Goal: Information Seeking & Learning: Learn about a topic

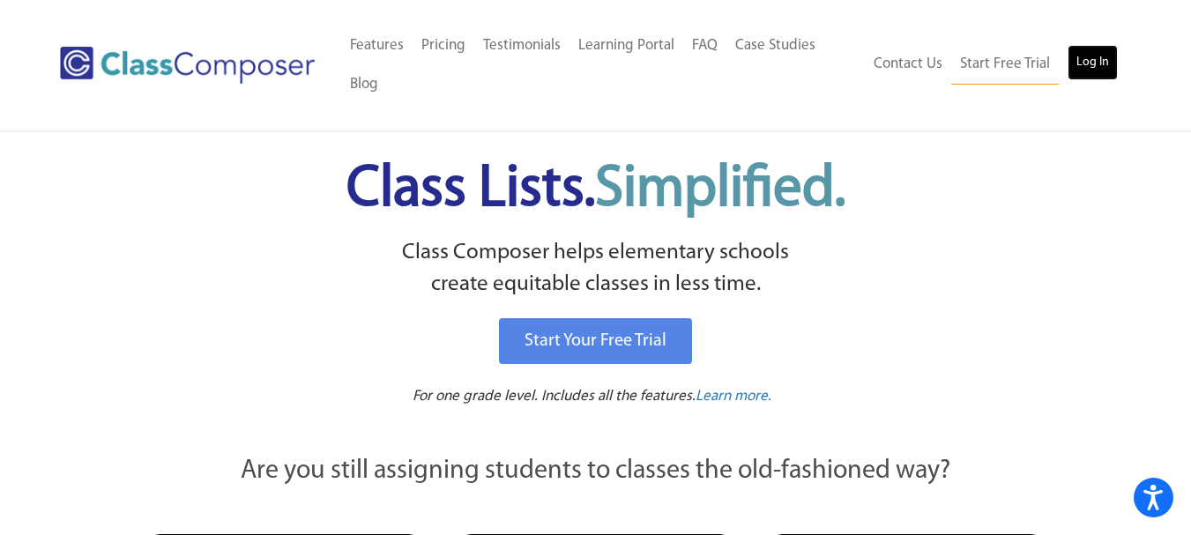
click at [1091, 62] on link "Log In" at bounding box center [1093, 62] width 50 height 35
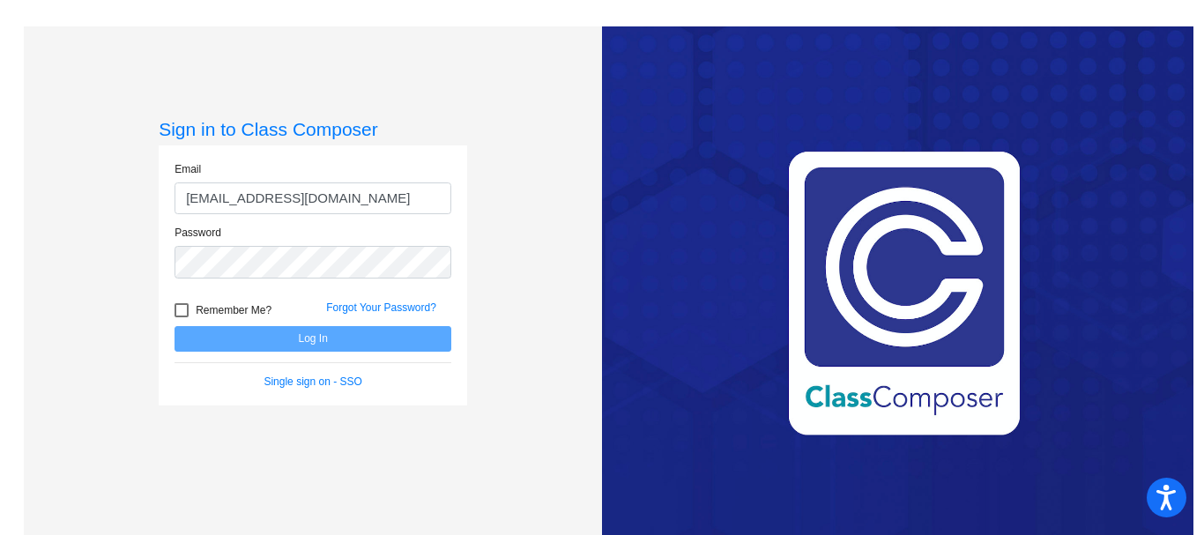
type input "[EMAIL_ADDRESS][DOMAIN_NAME]"
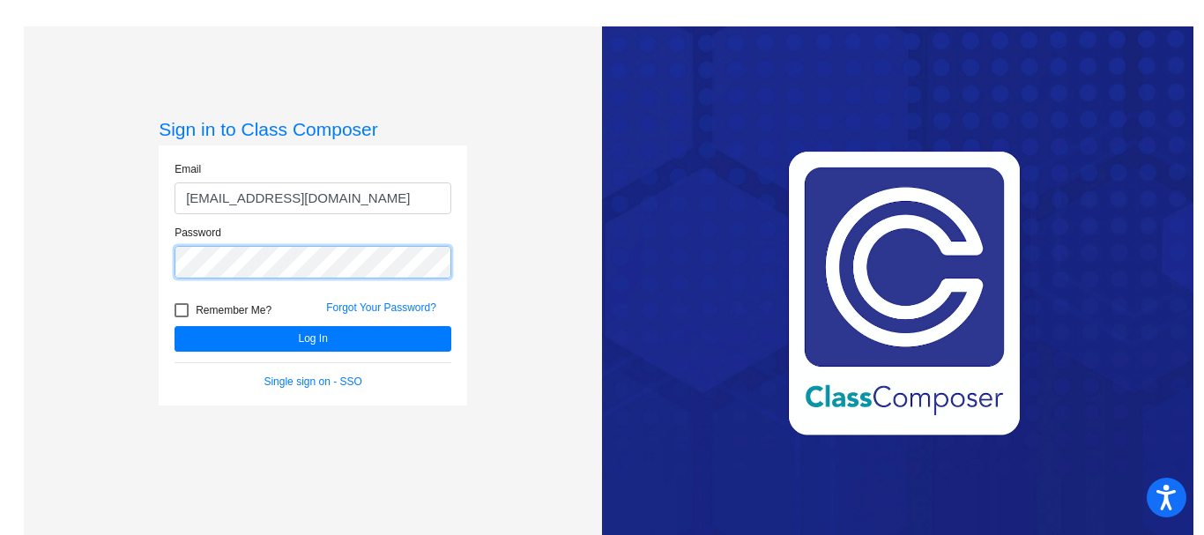
click at [175, 326] on button "Log In" at bounding box center [313, 339] width 277 height 26
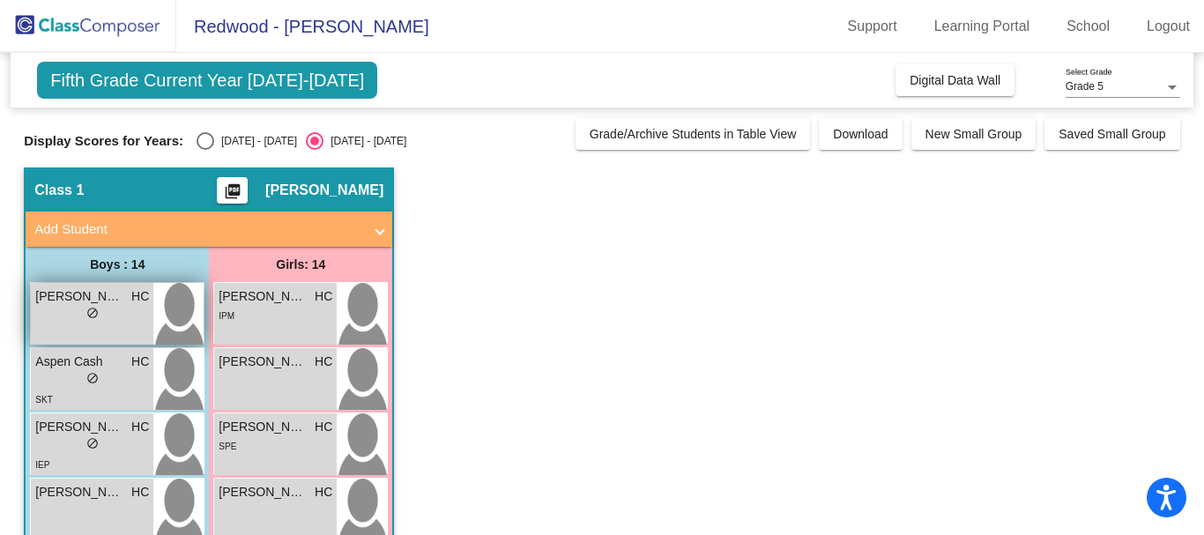
click at [181, 314] on img at bounding box center [178, 314] width 50 height 62
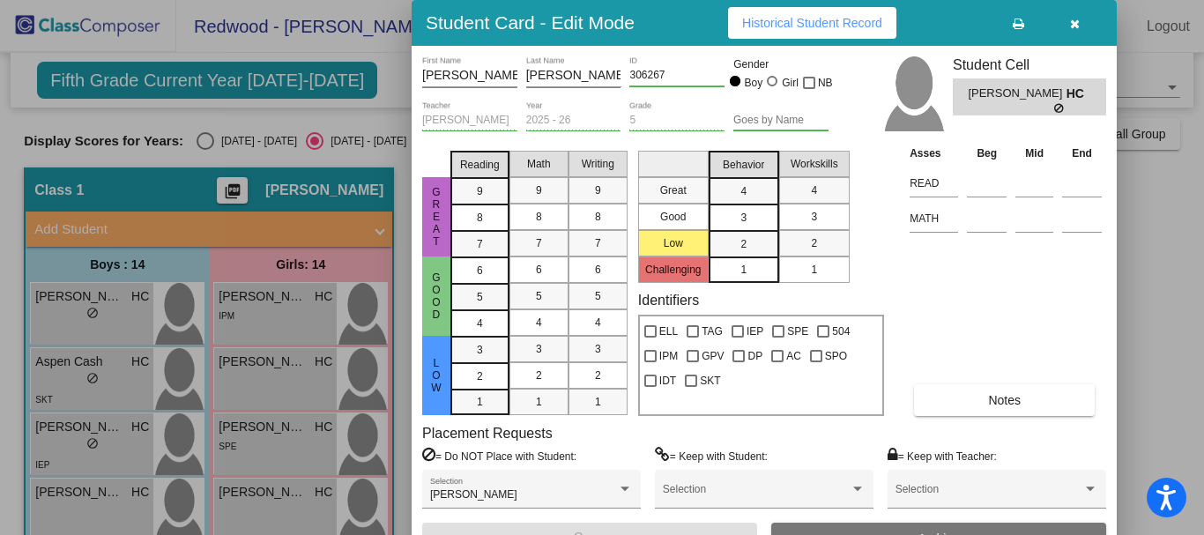
drag, startPoint x: 1064, startPoint y: 343, endPoint x: 1107, endPoint y: 350, distance: 42.9
click at [1107, 350] on div "[PERSON_NAME] First Name [PERSON_NAME] Last Name 306267 ID Gender Boy Girl NB […" at bounding box center [764, 305] width 705 height 519
drag, startPoint x: 1200, startPoint y: 178, endPoint x: 1202, endPoint y: 235, distance: 57.3
click at [1202, 235] on div at bounding box center [602, 267] width 1204 height 535
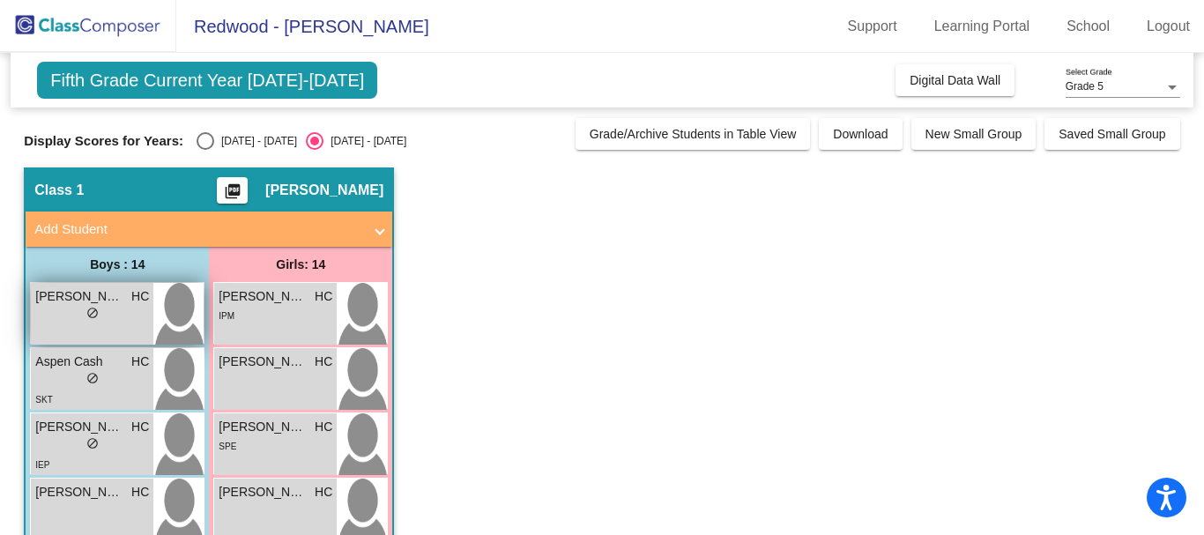
click at [173, 312] on img at bounding box center [178, 314] width 50 height 62
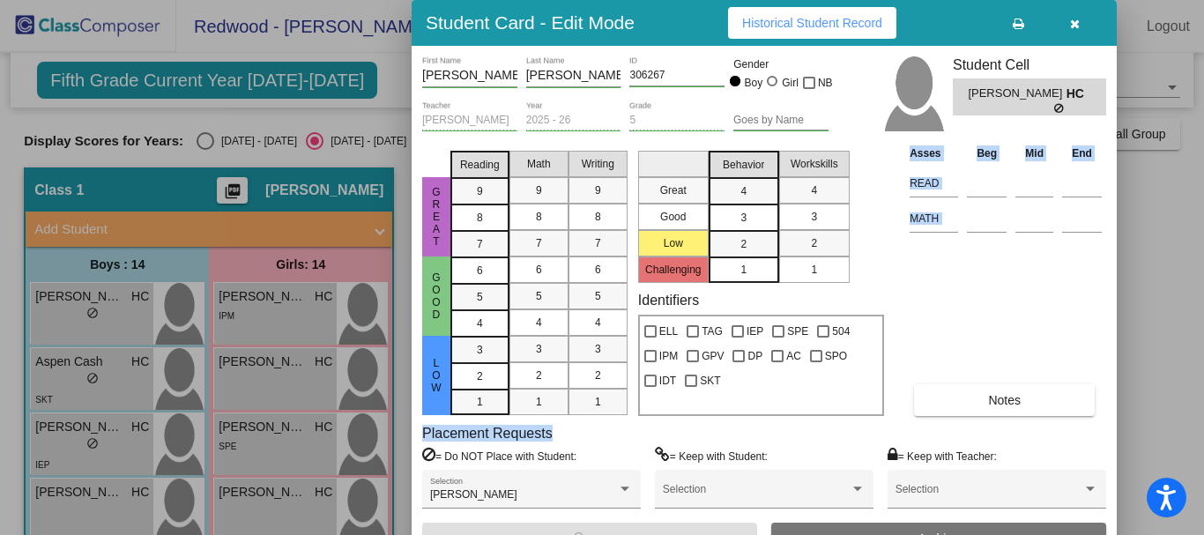
drag, startPoint x: 1068, startPoint y: 334, endPoint x: 1088, endPoint y: 434, distance: 101.7
click at [1088, 434] on div "[PERSON_NAME] First Name [PERSON_NAME] Last Name 306267 ID Gender Boy Girl NB […" at bounding box center [764, 305] width 684 height 498
click at [1022, 27] on icon at bounding box center [1018, 24] width 11 height 12
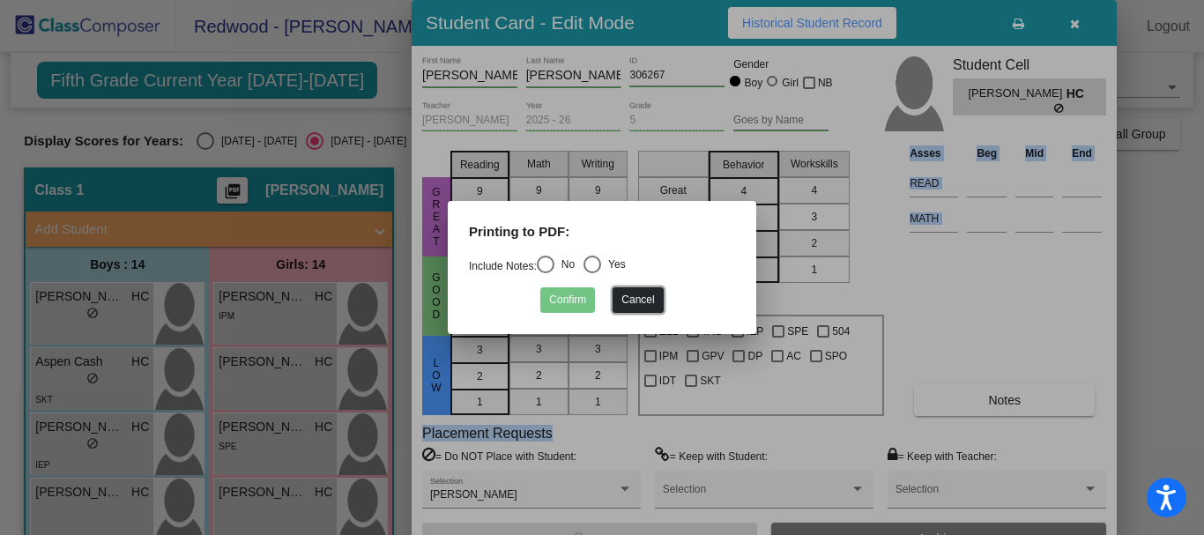
drag, startPoint x: 634, startPoint y: 292, endPoint x: 623, endPoint y: 300, distance: 13.2
click at [623, 300] on button "Cancel" at bounding box center [638, 300] width 50 height 26
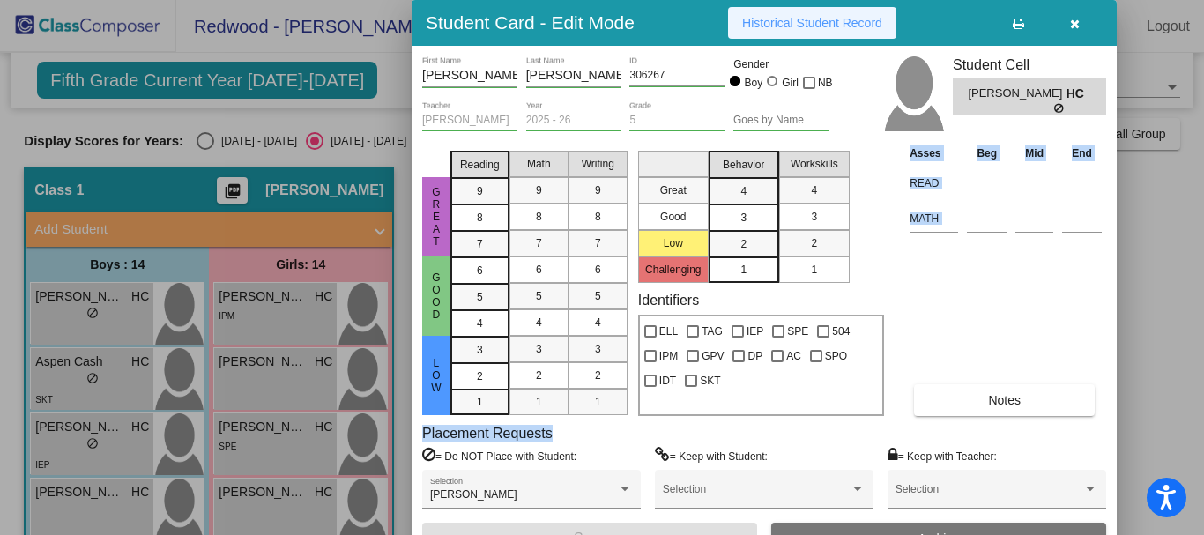
click at [793, 23] on span "Historical Student Record" at bounding box center [812, 23] width 140 height 14
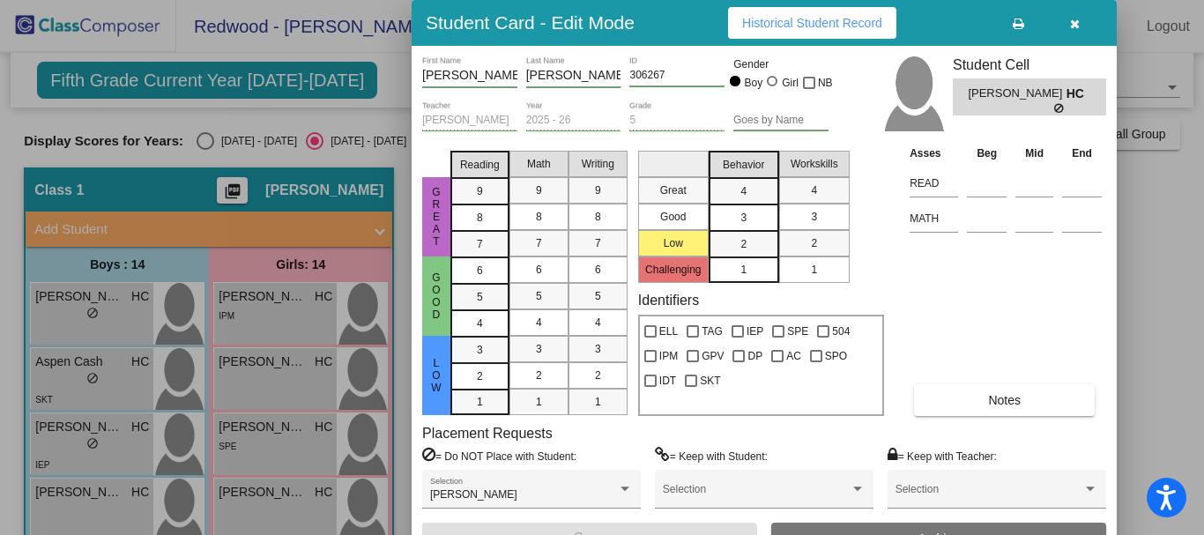
click at [93, 371] on div at bounding box center [602, 267] width 1204 height 535
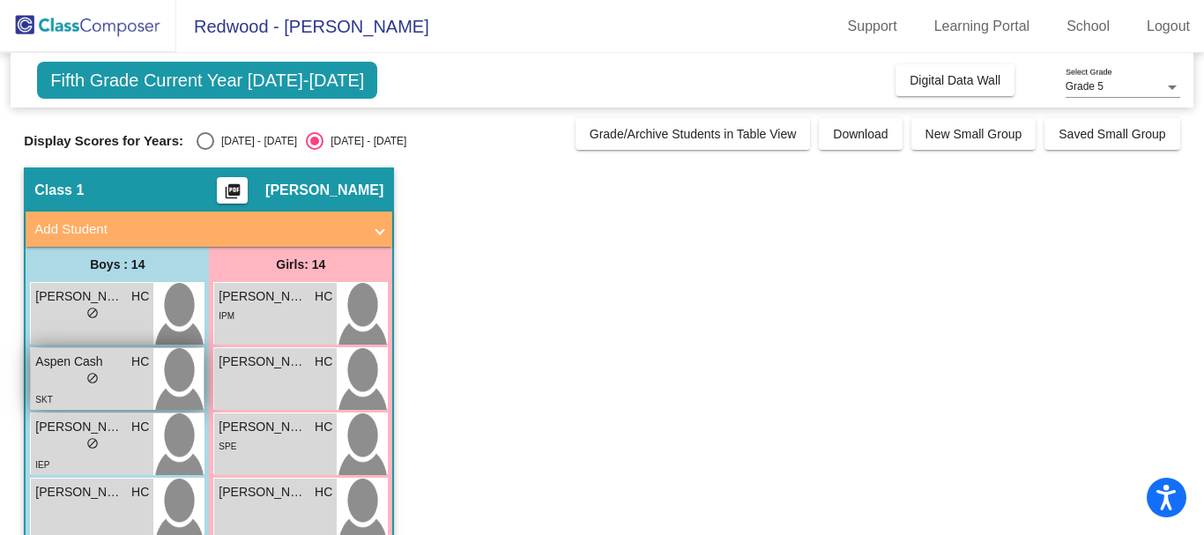
click at [190, 373] on img at bounding box center [178, 379] width 50 height 62
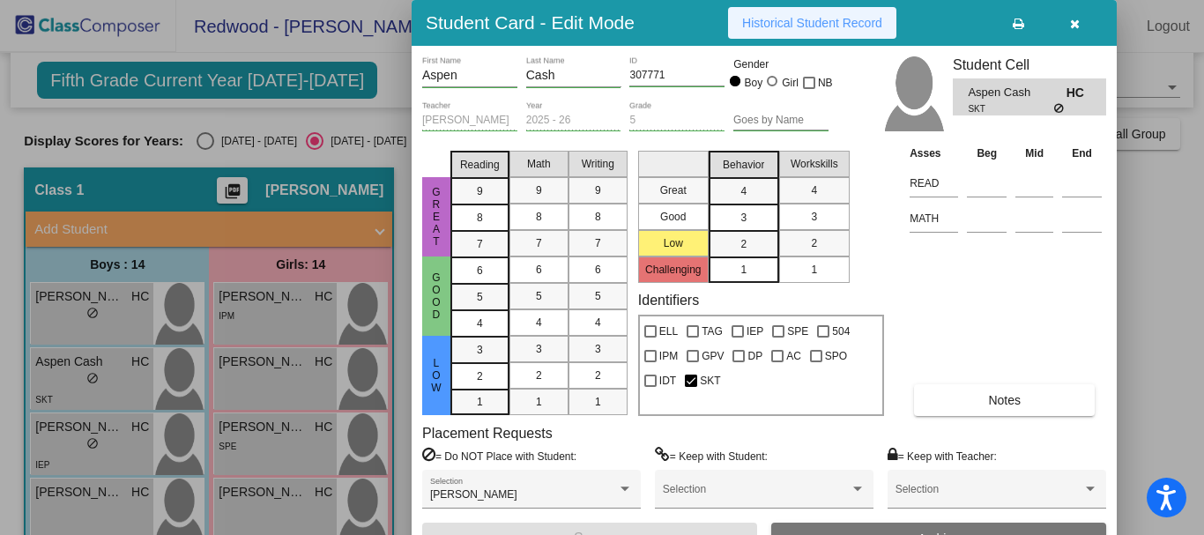
click at [766, 21] on span "Historical Student Record" at bounding box center [812, 23] width 140 height 14
click at [1068, 23] on button "button" at bounding box center [1075, 23] width 56 height 32
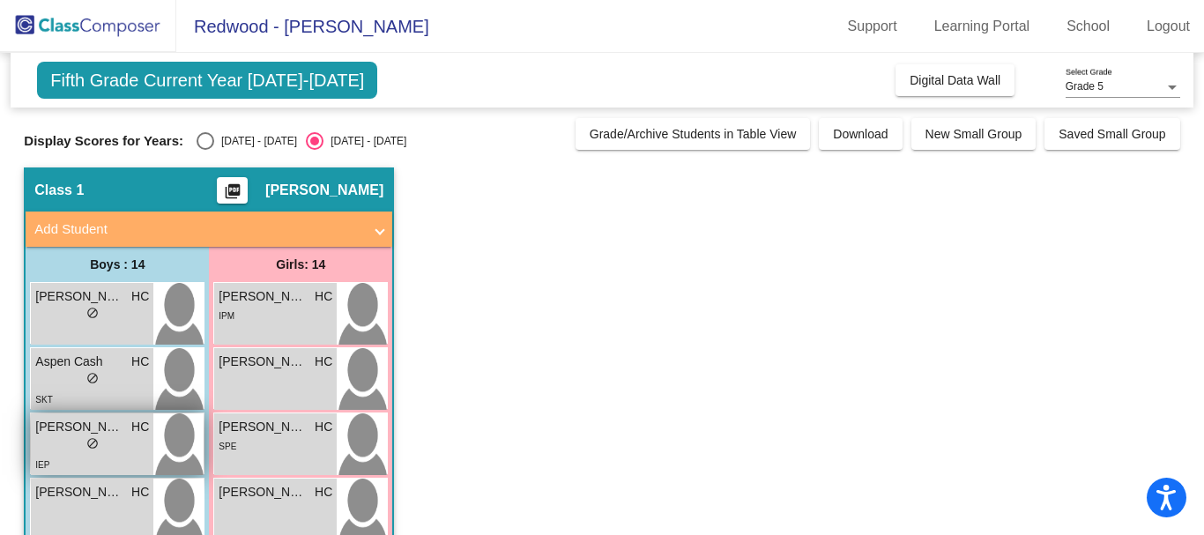
click at [165, 446] on img at bounding box center [178, 445] width 50 height 62
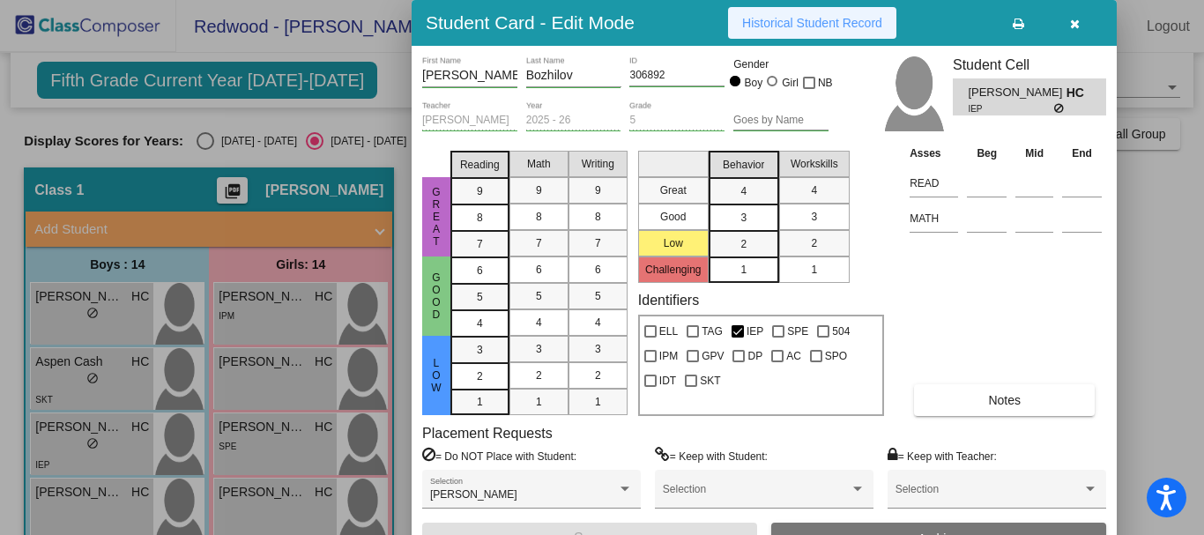
click at [835, 19] on span "Historical Student Record" at bounding box center [812, 23] width 140 height 14
click at [1075, 19] on icon "button" at bounding box center [1075, 24] width 10 height 12
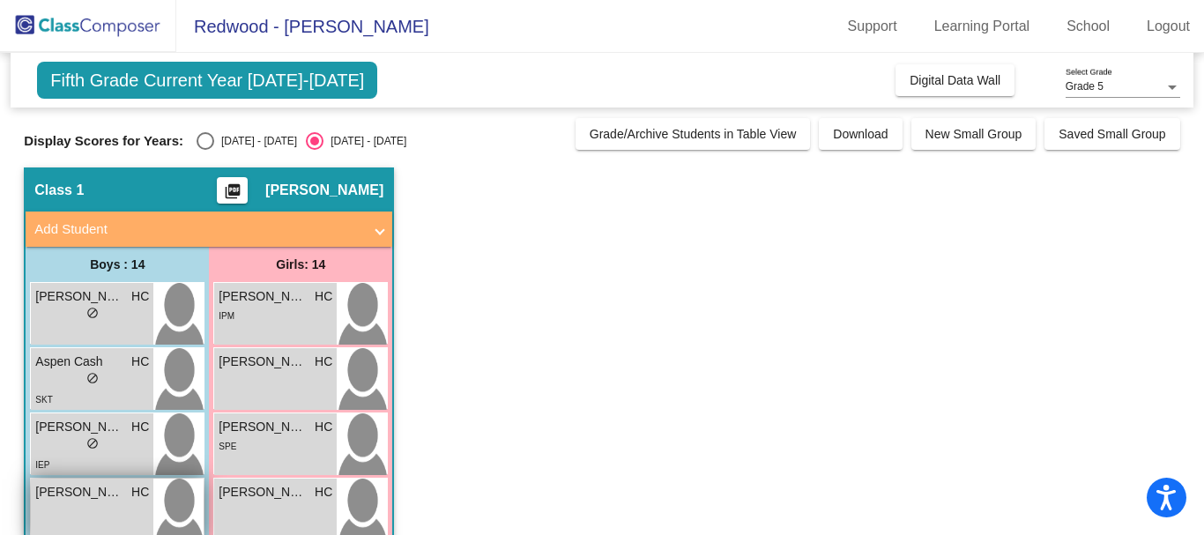
click at [186, 511] on img at bounding box center [178, 510] width 50 height 62
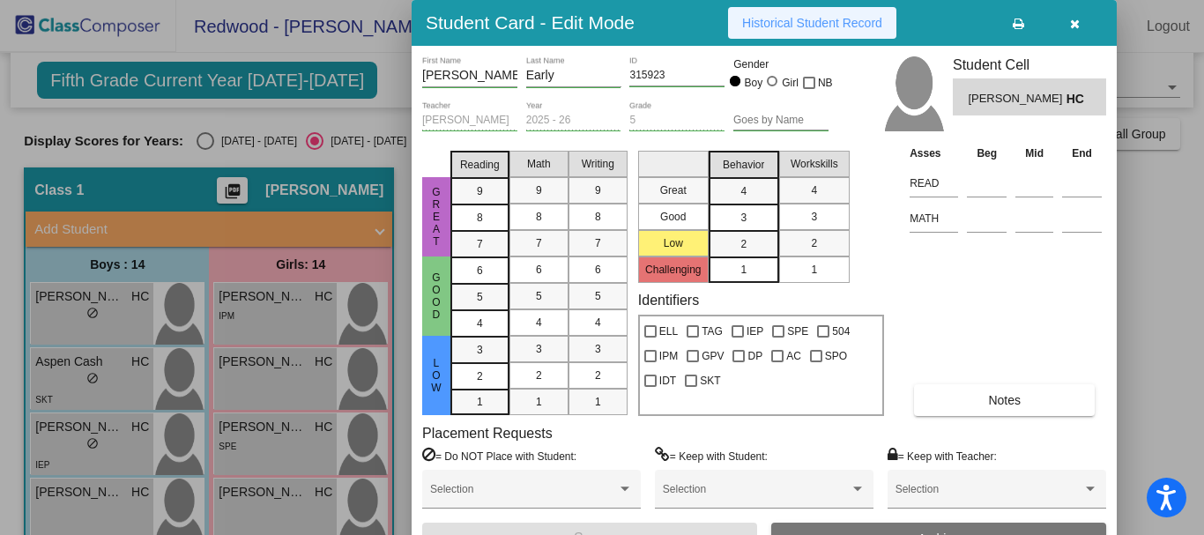
click at [772, 21] on span "Historical Student Record" at bounding box center [812, 23] width 140 height 14
click at [1077, 21] on icon "button" at bounding box center [1075, 24] width 10 height 12
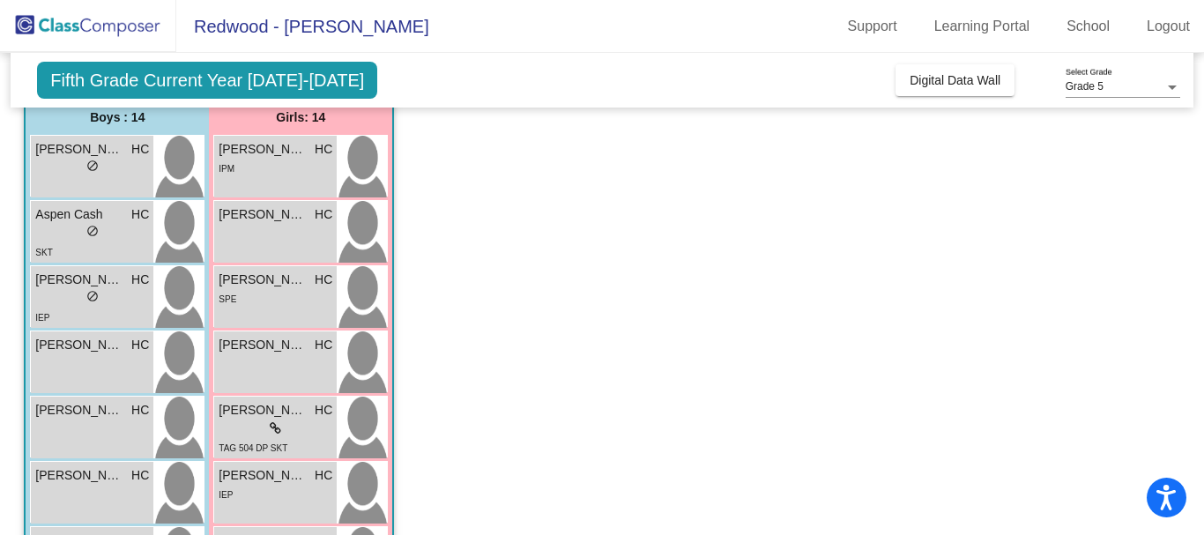
scroll to position [150, 0]
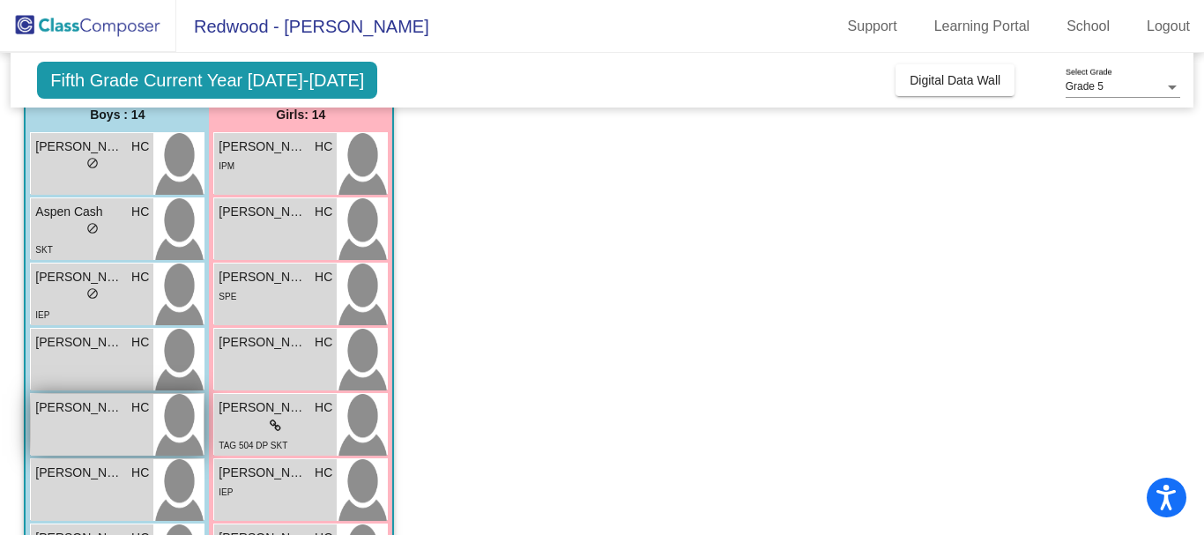
click at [183, 427] on img at bounding box center [178, 425] width 50 height 62
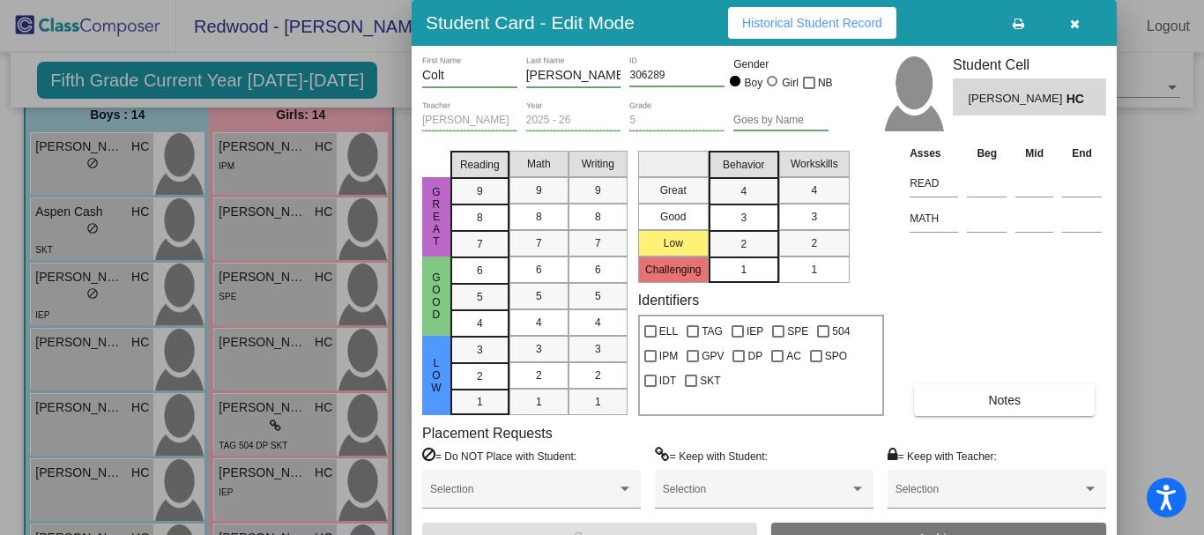
click at [762, 18] on span "Historical Student Record" at bounding box center [812, 23] width 140 height 14
click at [1077, 25] on icon "button" at bounding box center [1075, 24] width 10 height 12
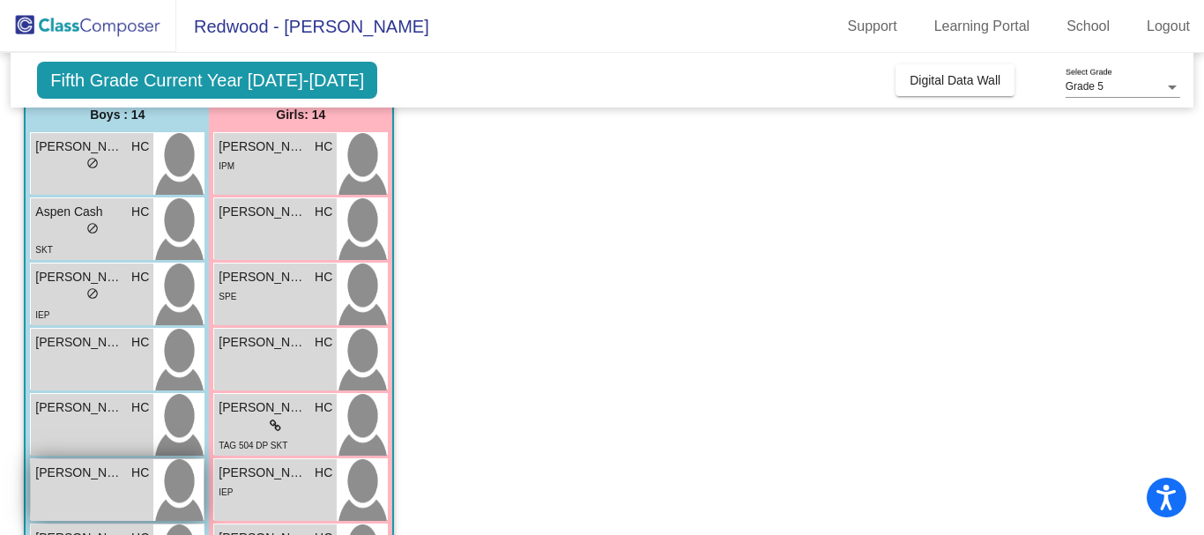
click at [177, 488] on img at bounding box center [178, 490] width 50 height 62
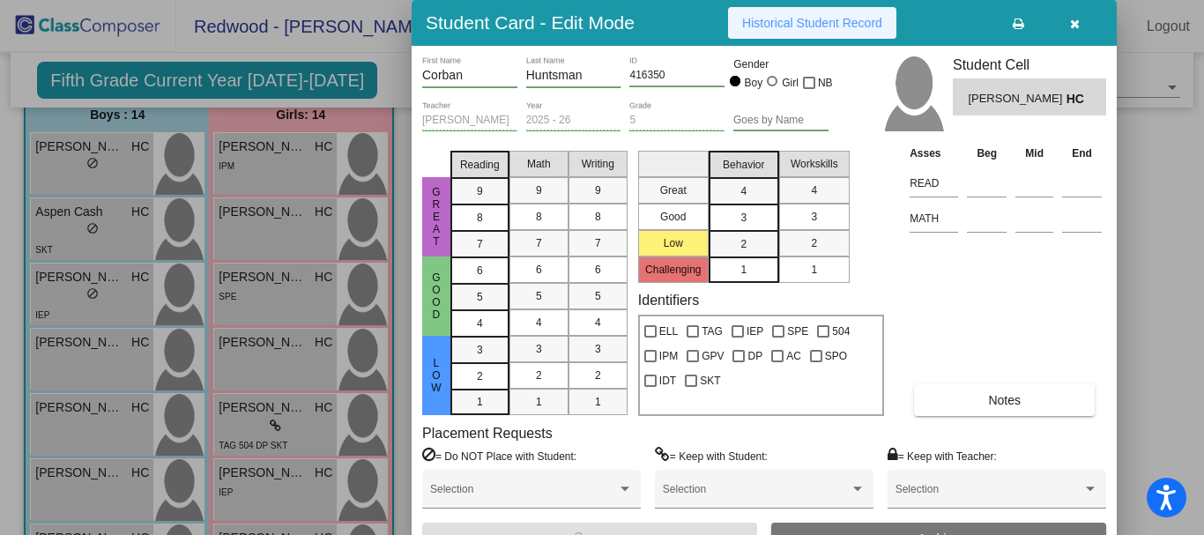
click at [799, 16] on span "Historical Student Record" at bounding box center [812, 23] width 140 height 14
drag, startPoint x: 1195, startPoint y: 161, endPoint x: 1197, endPoint y: 199, distance: 38.0
click at [1197, 199] on div at bounding box center [602, 267] width 1204 height 535
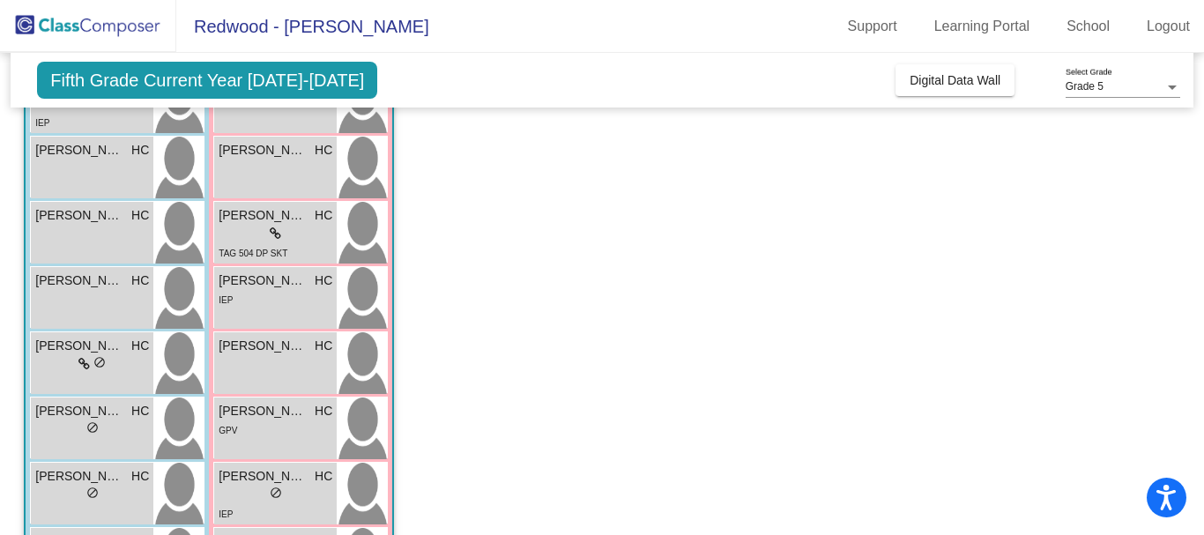
scroll to position [362, 0]
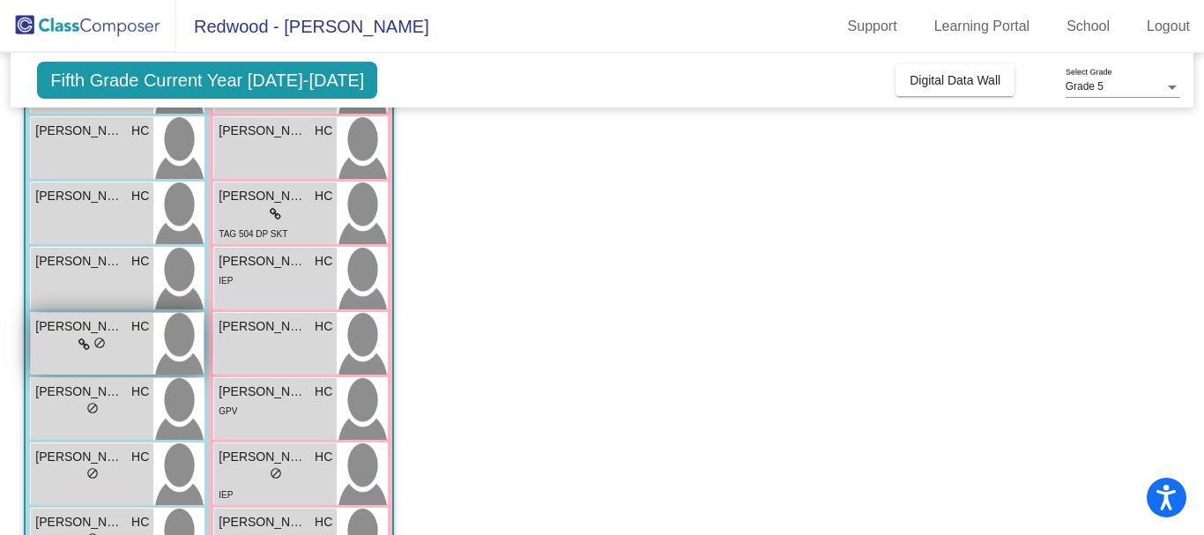
click at [161, 348] on img at bounding box center [178, 344] width 50 height 62
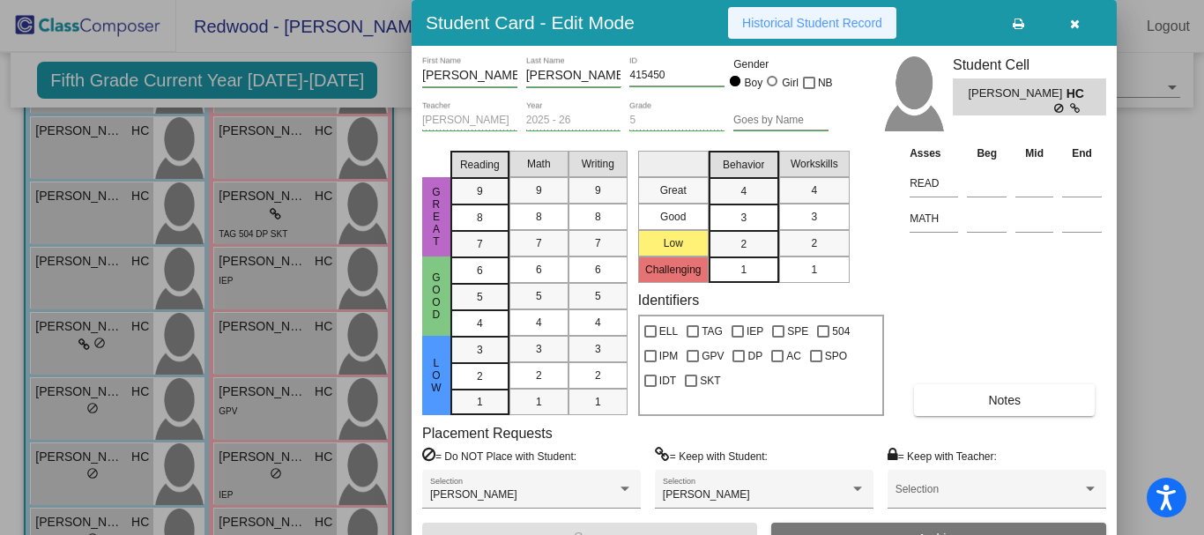
click at [797, 20] on span "Historical Student Record" at bounding box center [812, 23] width 140 height 14
click at [1067, 28] on button "button" at bounding box center [1075, 23] width 56 height 32
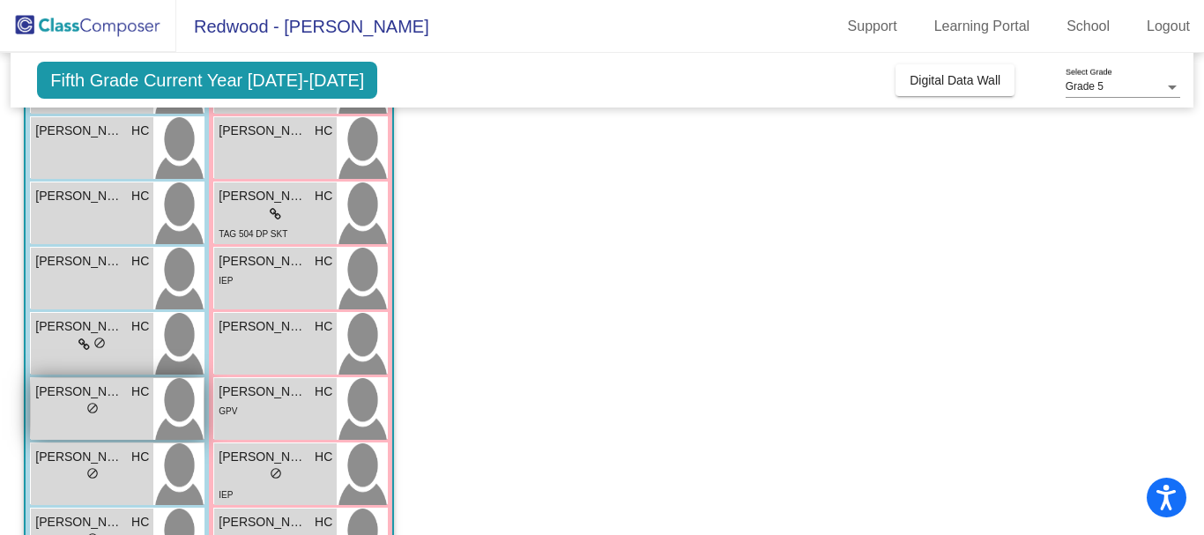
click at [172, 410] on img at bounding box center [178, 409] width 50 height 62
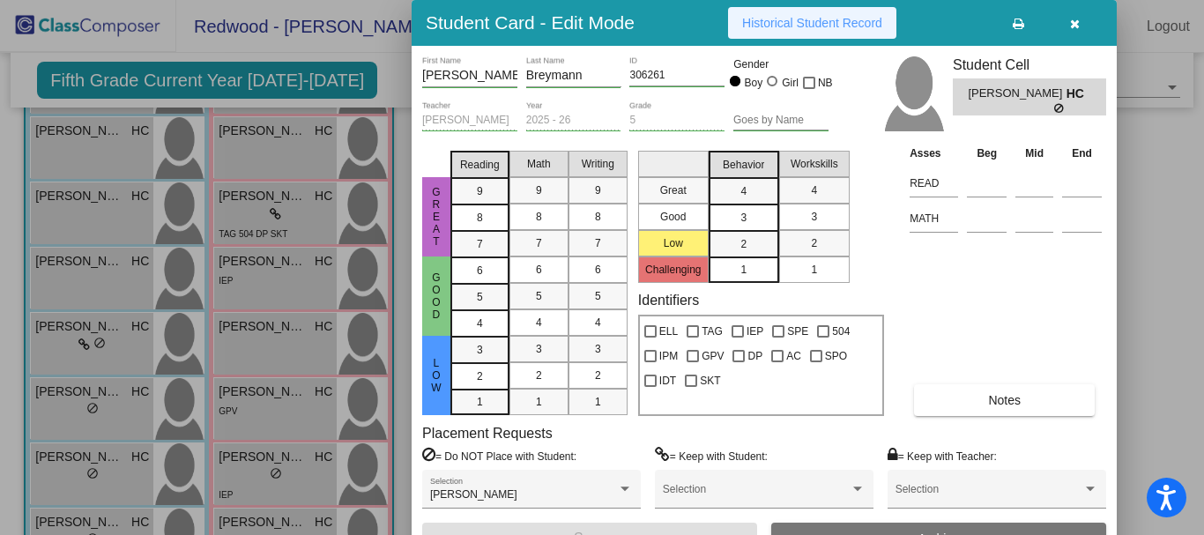
click at [786, 13] on button "Historical Student Record" at bounding box center [812, 23] width 168 height 32
click at [1079, 15] on button "button" at bounding box center [1075, 23] width 56 height 32
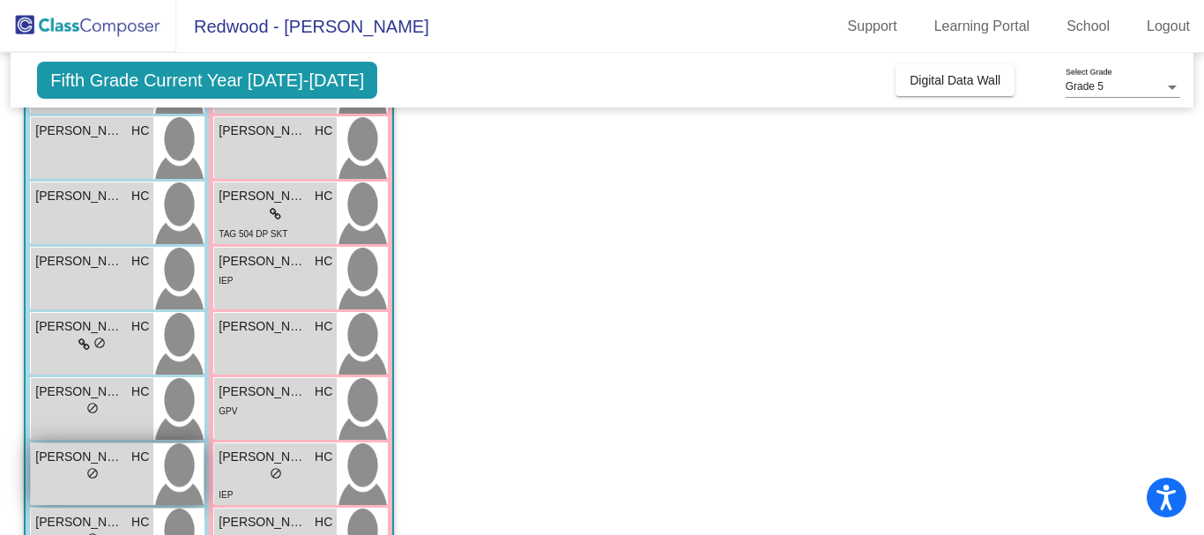
click at [191, 462] on img at bounding box center [178, 475] width 50 height 62
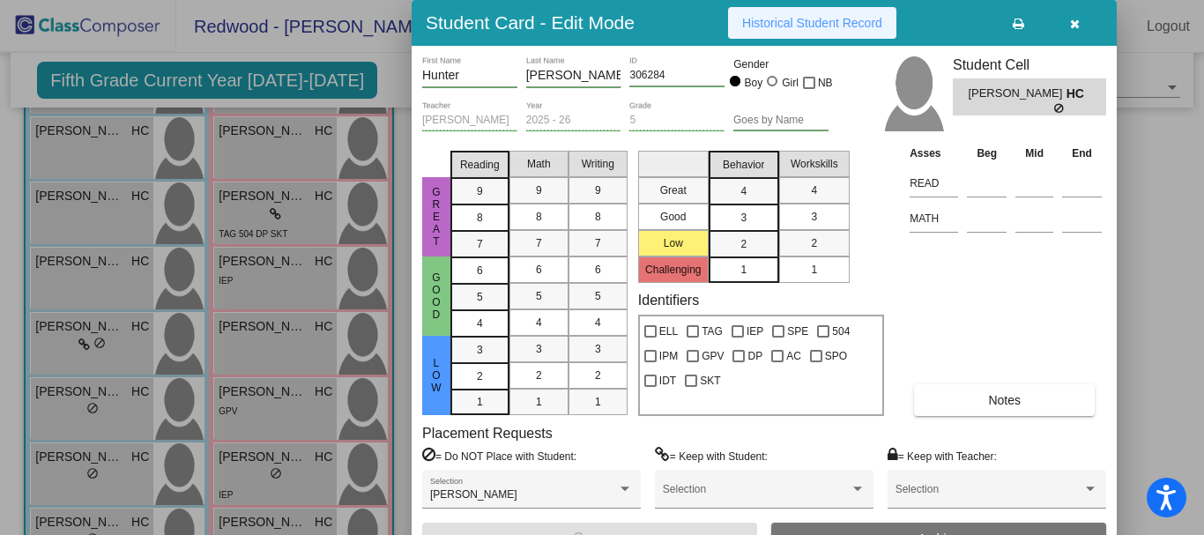
click at [804, 26] on span "Historical Student Record" at bounding box center [812, 23] width 140 height 14
click at [1077, 19] on icon "button" at bounding box center [1075, 24] width 10 height 12
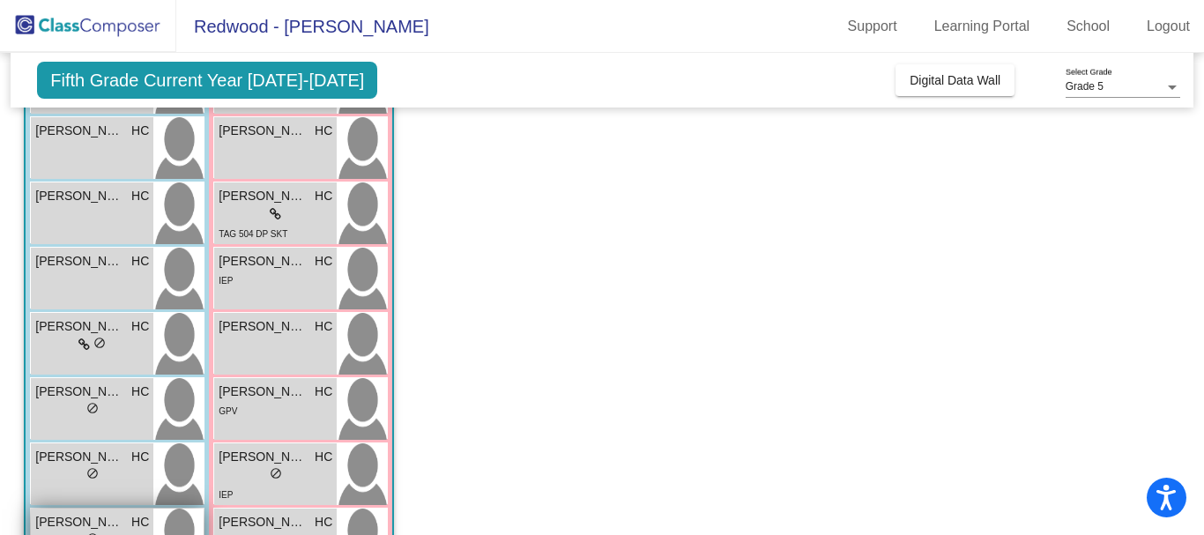
click at [171, 524] on img at bounding box center [178, 540] width 50 height 62
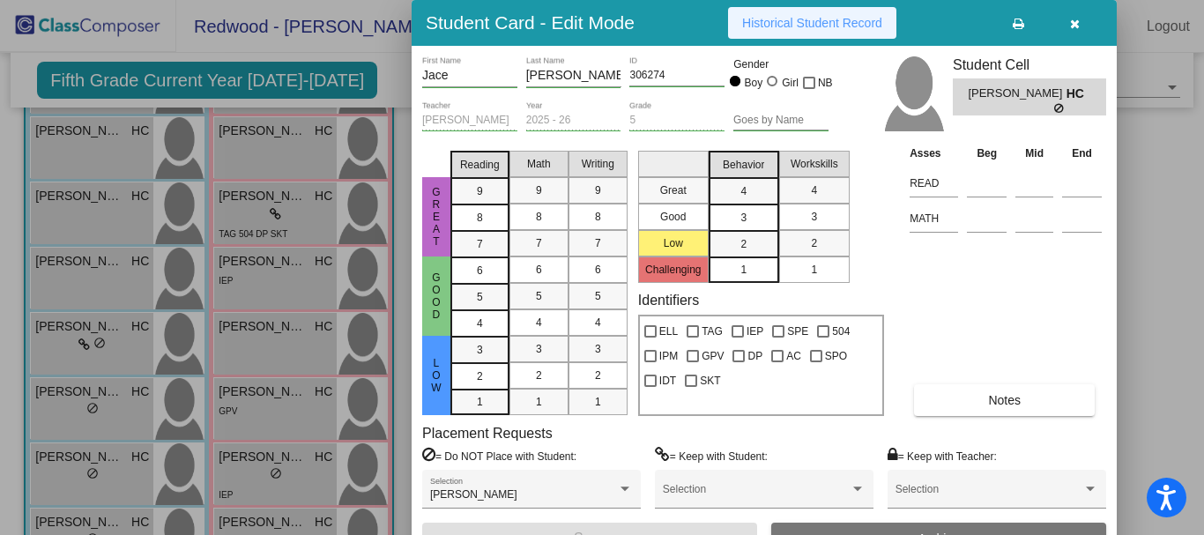
click at [786, 23] on span "Historical Student Record" at bounding box center [812, 23] width 140 height 14
click at [1072, 26] on icon "button" at bounding box center [1075, 24] width 10 height 12
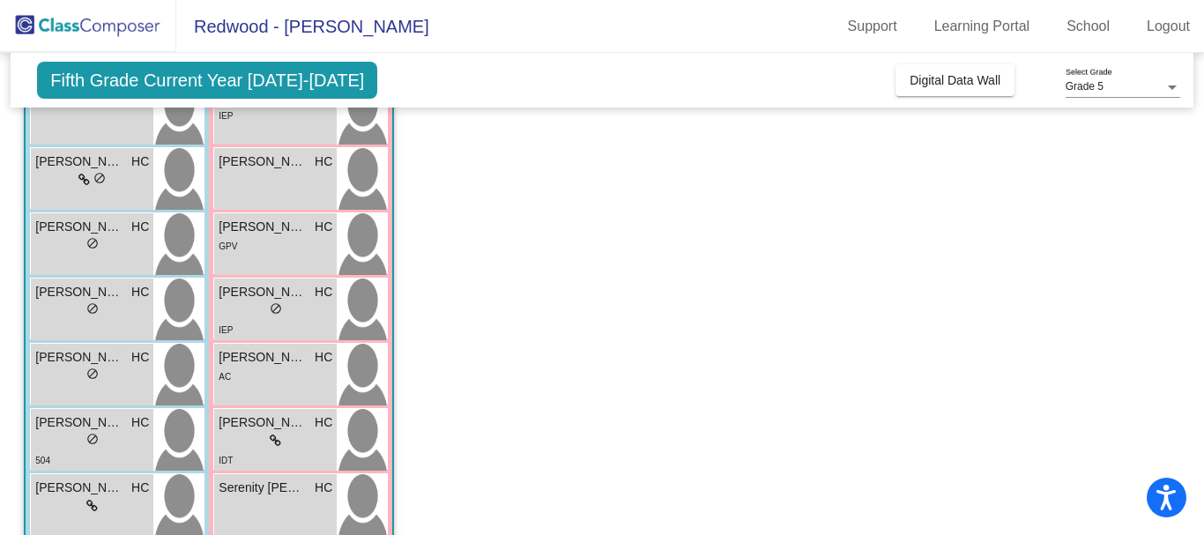
scroll to position [528, 0]
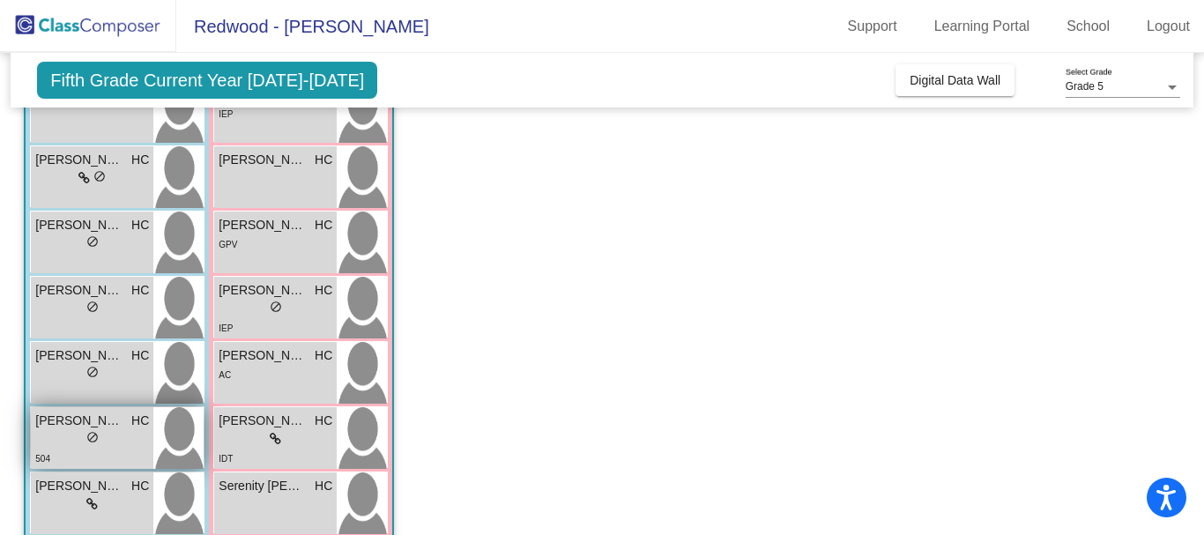
click at [173, 442] on img at bounding box center [178, 438] width 50 height 62
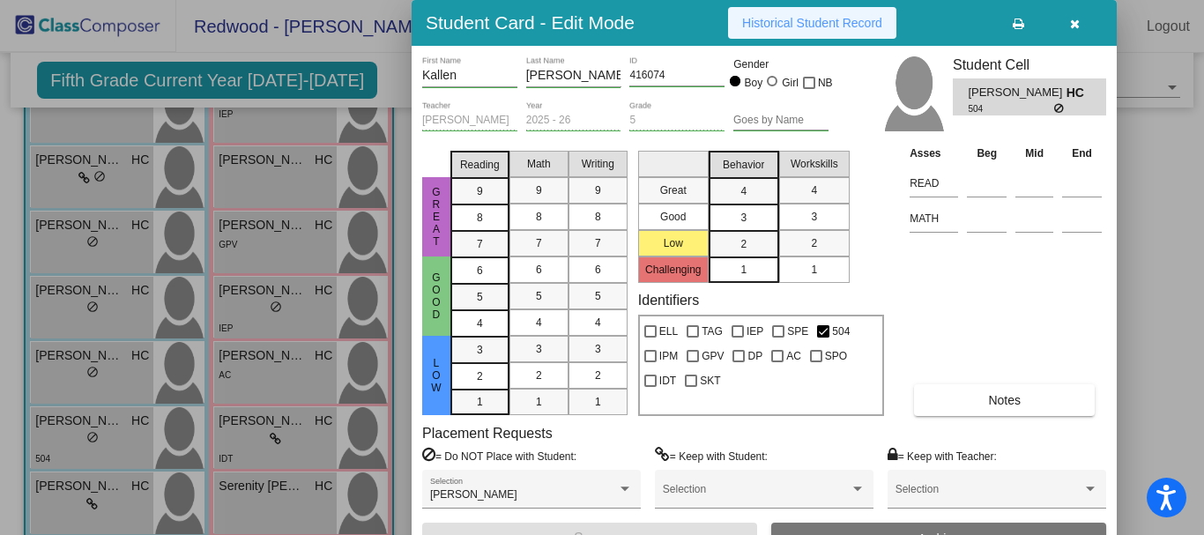
click at [782, 17] on span "Historical Student Record" at bounding box center [812, 23] width 140 height 14
click at [1073, 22] on icon "button" at bounding box center [1075, 24] width 10 height 12
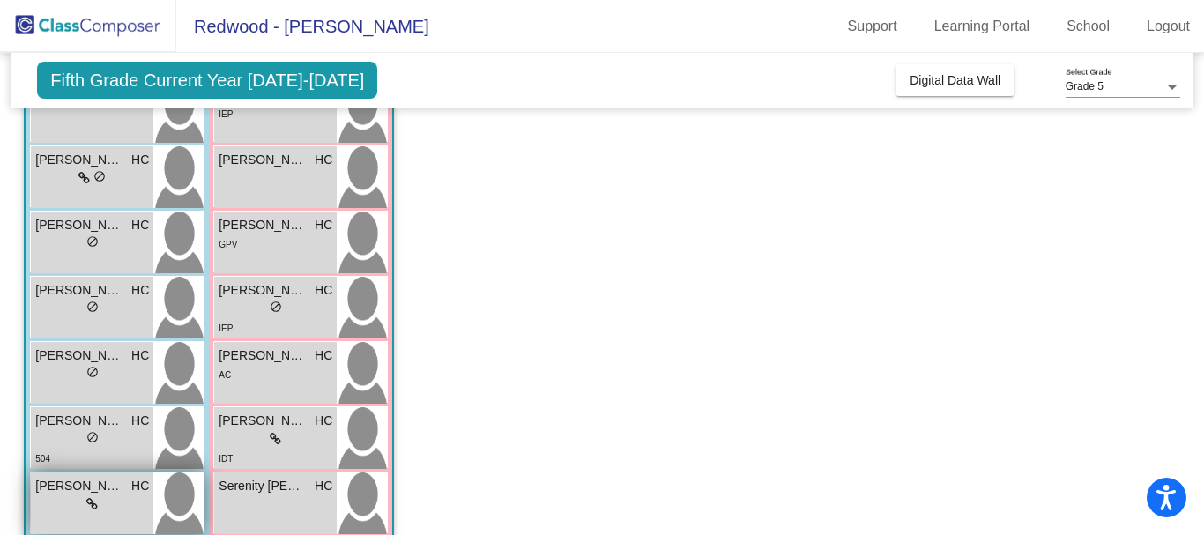
click at [178, 506] on img at bounding box center [178, 504] width 50 height 62
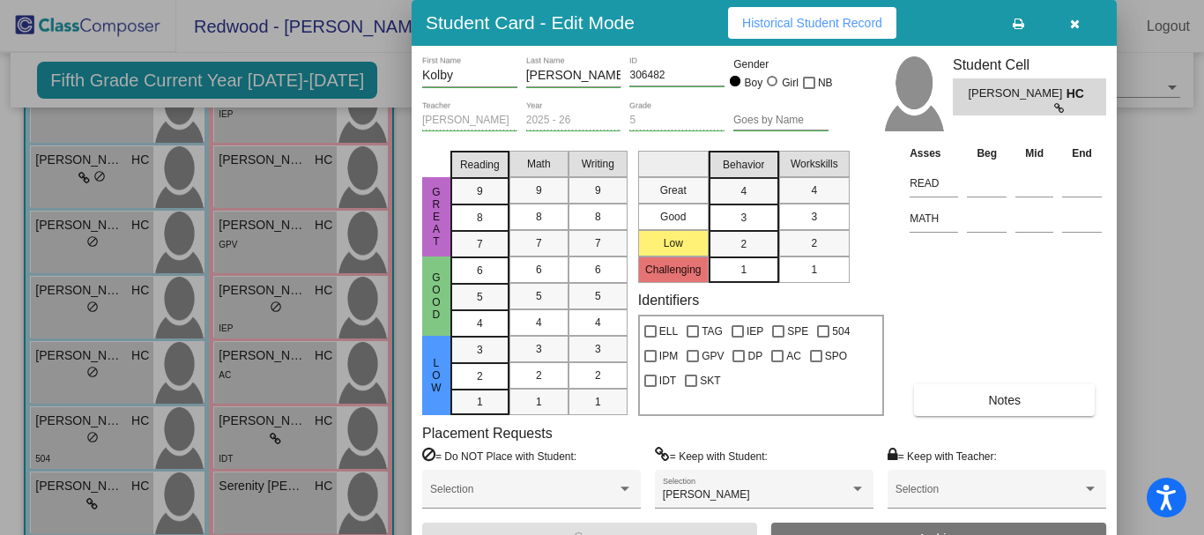
drag, startPoint x: 1200, startPoint y: 304, endPoint x: 1204, endPoint y: 354, distance: 49.5
click at [1204, 354] on div at bounding box center [602, 267] width 1204 height 535
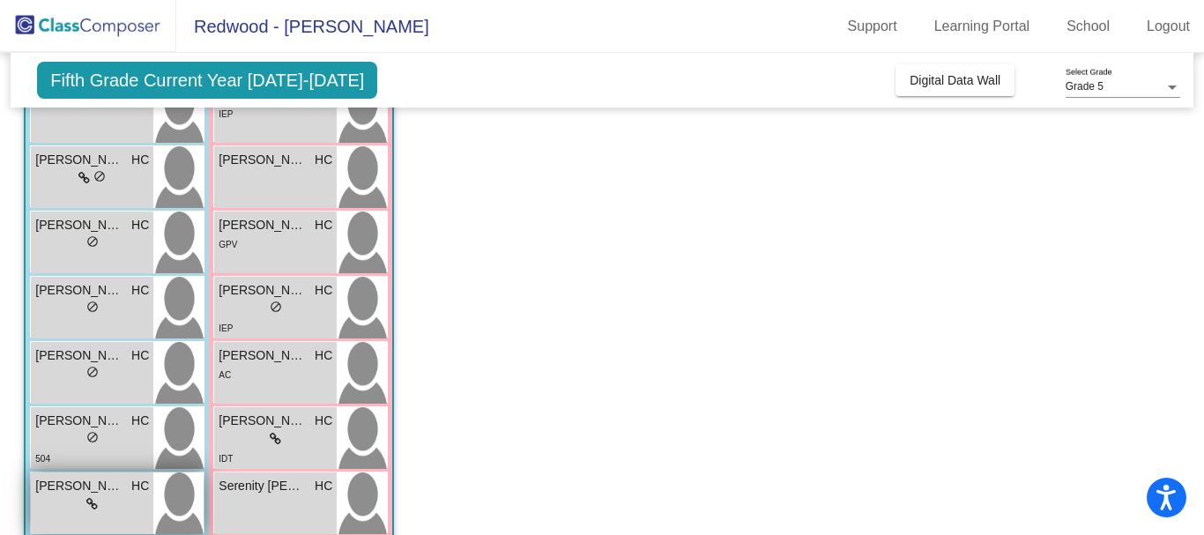
click at [180, 499] on img at bounding box center [178, 504] width 50 height 62
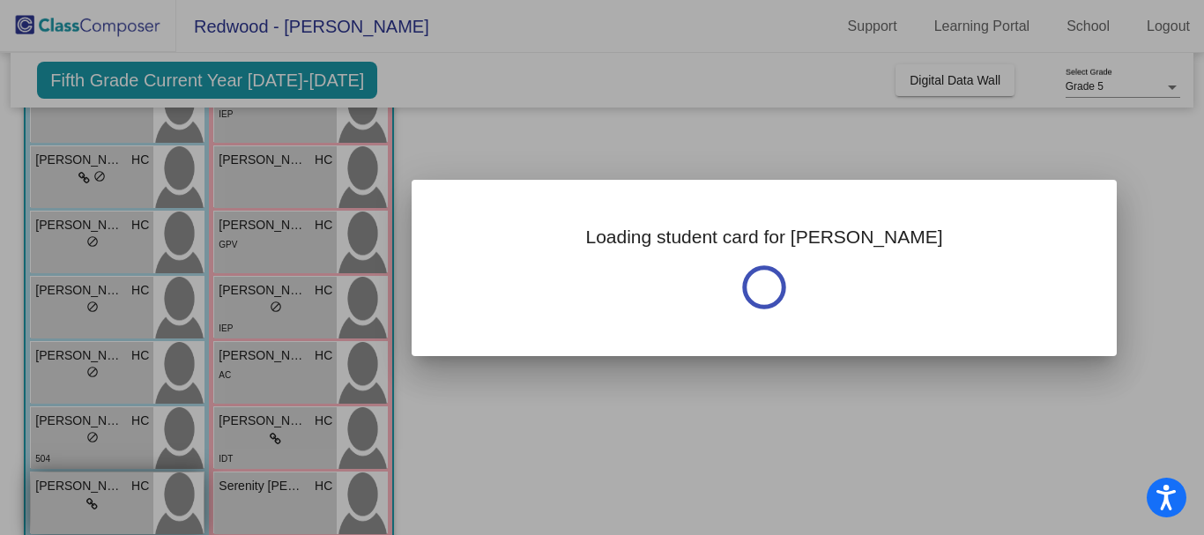
click at [180, 499] on div at bounding box center [602, 267] width 1204 height 535
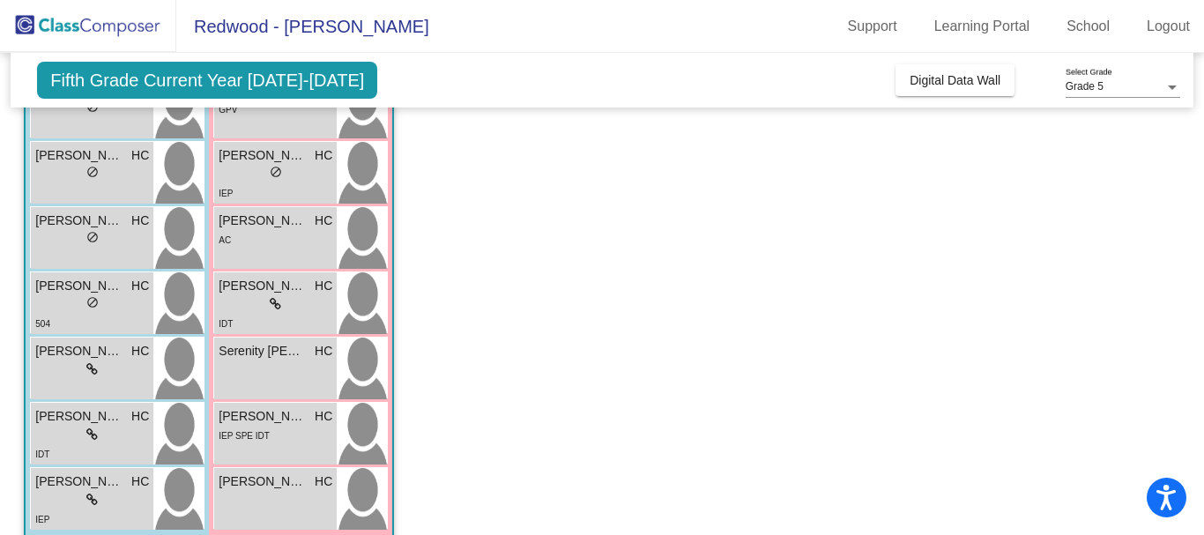
scroll to position [652, 0]
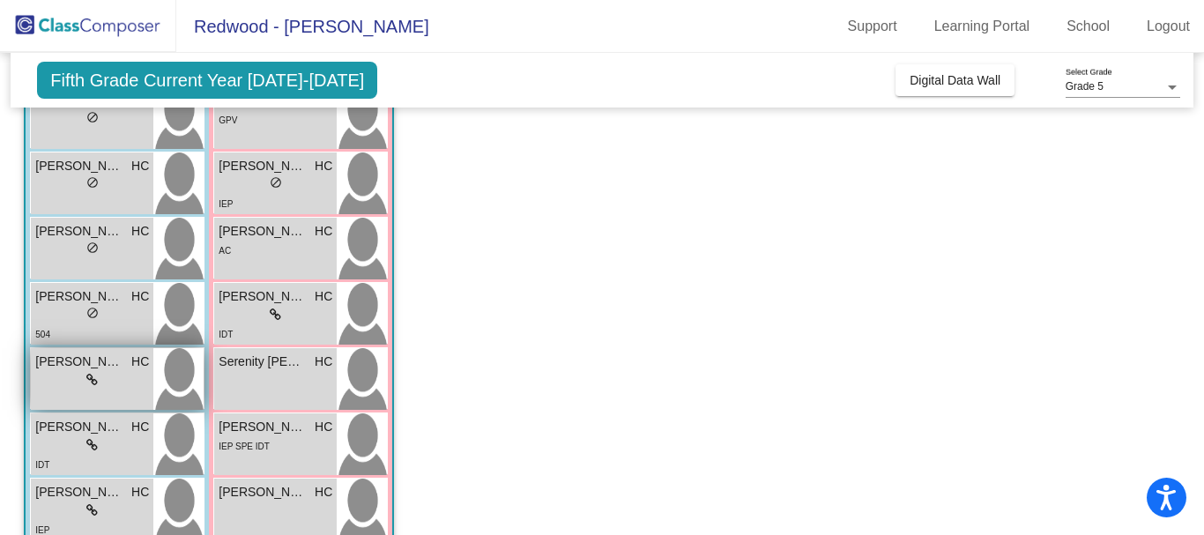
click at [184, 373] on img at bounding box center [178, 379] width 50 height 62
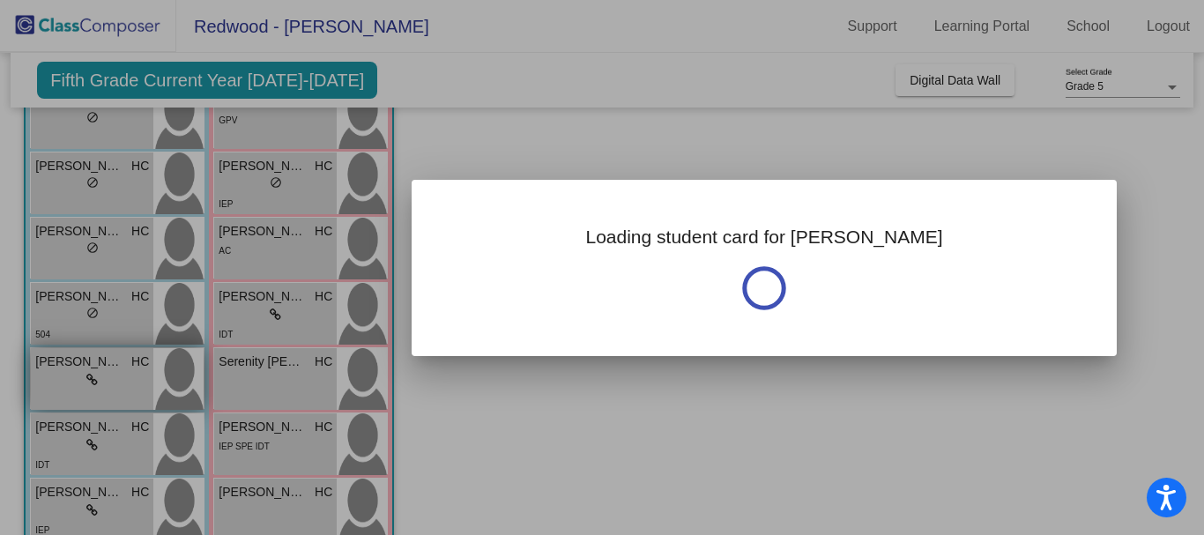
click at [184, 373] on div at bounding box center [602, 267] width 1204 height 535
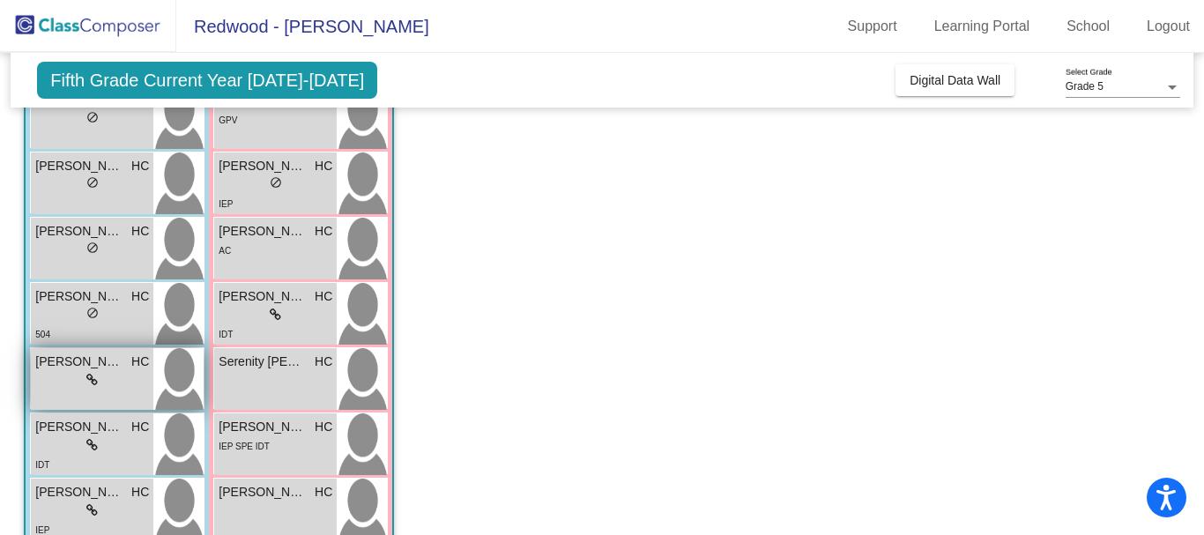
click at [184, 373] on img at bounding box center [178, 379] width 50 height 62
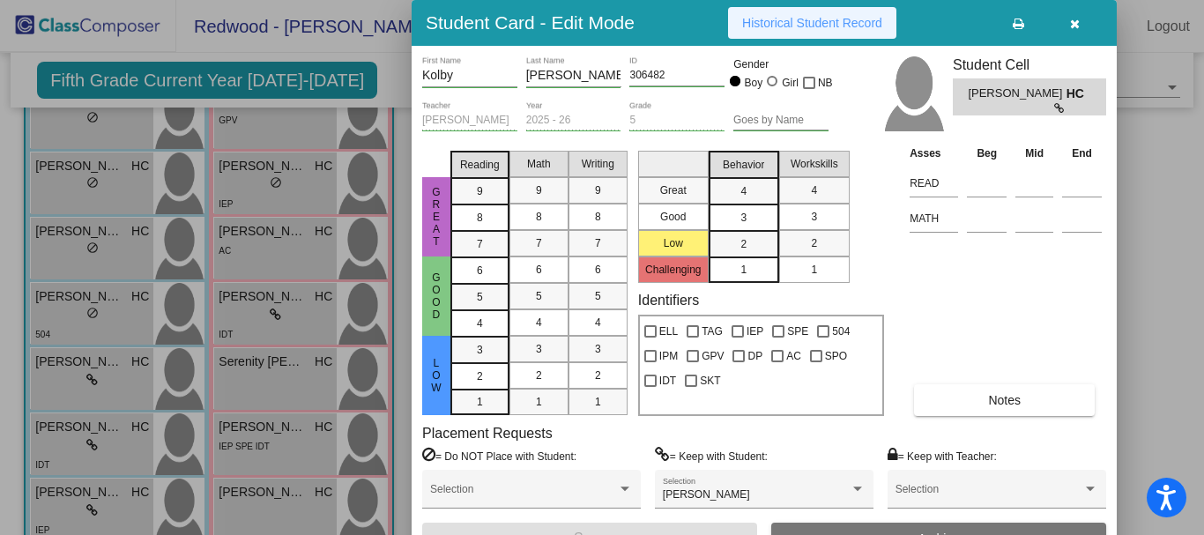
click at [811, 17] on span "Historical Student Record" at bounding box center [812, 23] width 140 height 14
click at [1070, 24] on icon "button" at bounding box center [1075, 24] width 10 height 12
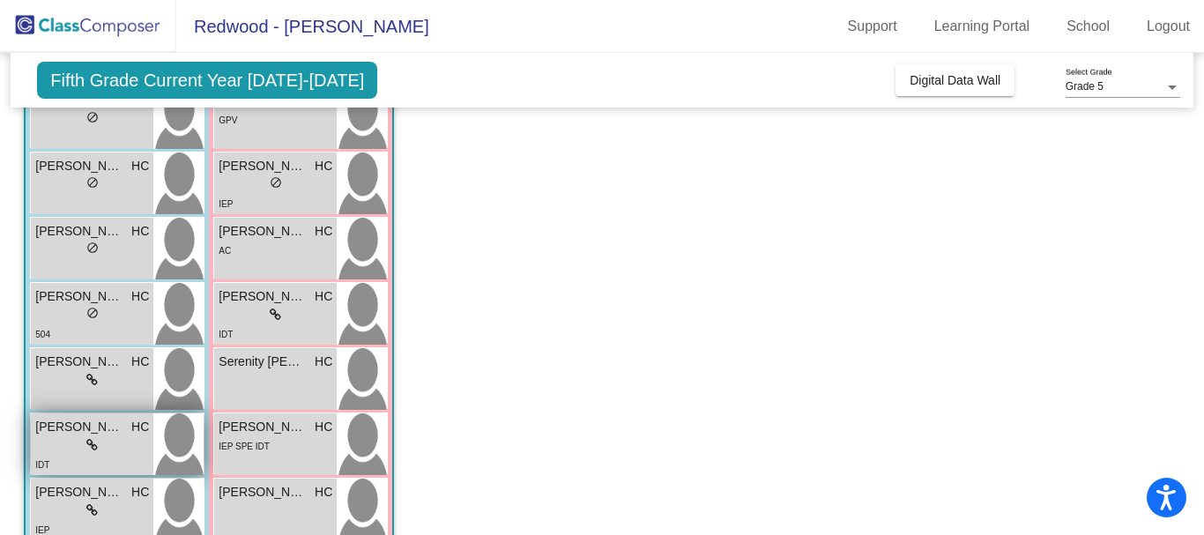
click at [181, 439] on img at bounding box center [178, 445] width 50 height 62
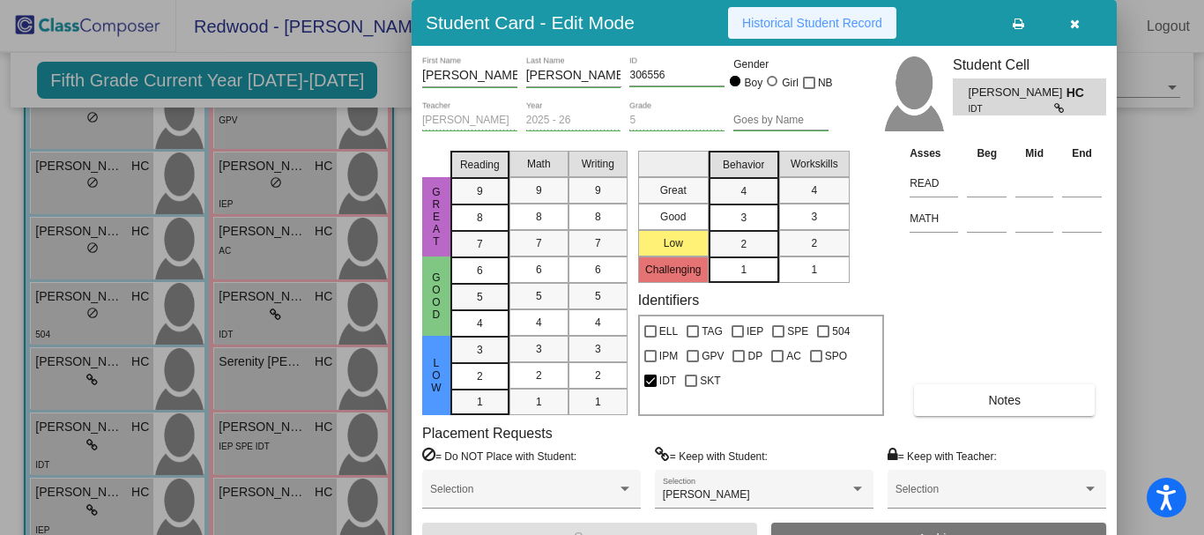
click at [854, 22] on span "Historical Student Record" at bounding box center [812, 23] width 140 height 14
click at [1067, 19] on button "button" at bounding box center [1075, 23] width 56 height 32
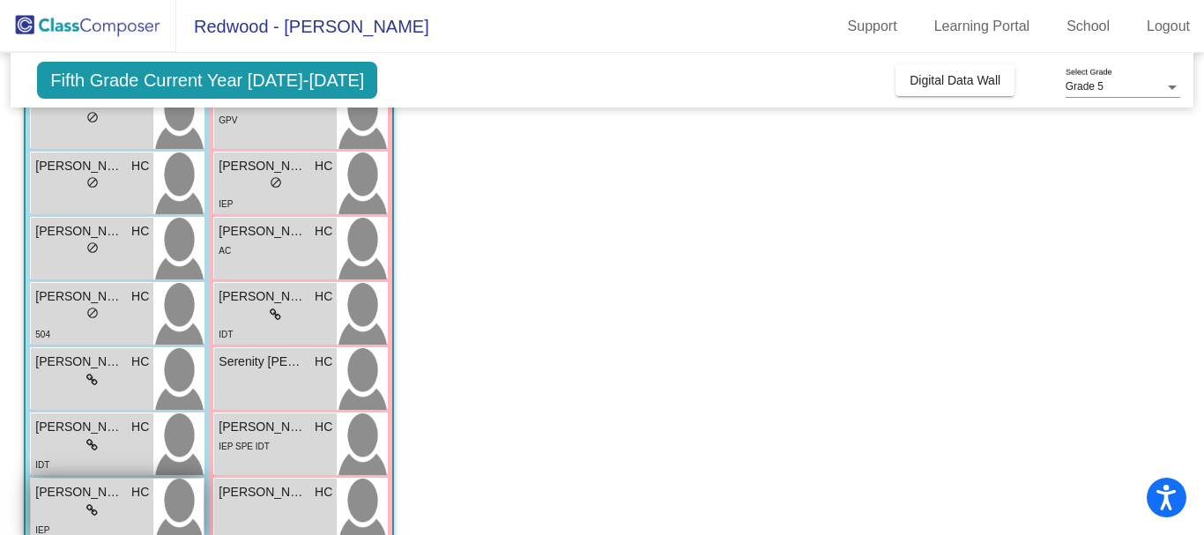
click at [181, 511] on img at bounding box center [178, 510] width 50 height 62
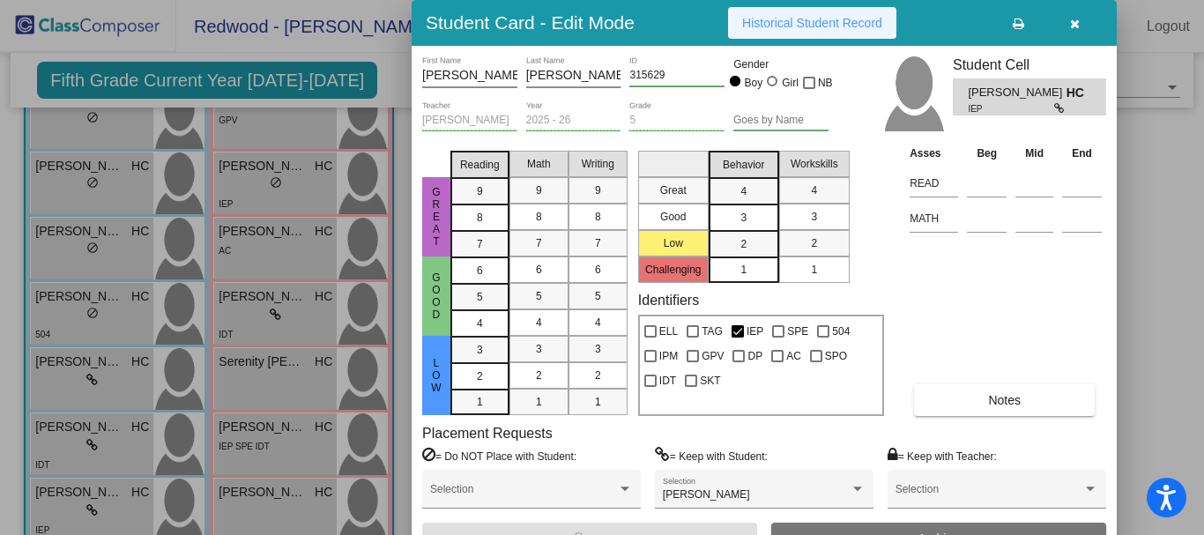
click at [809, 16] on span "Historical Student Record" at bounding box center [812, 23] width 140 height 14
click at [1067, 25] on button "button" at bounding box center [1075, 23] width 56 height 32
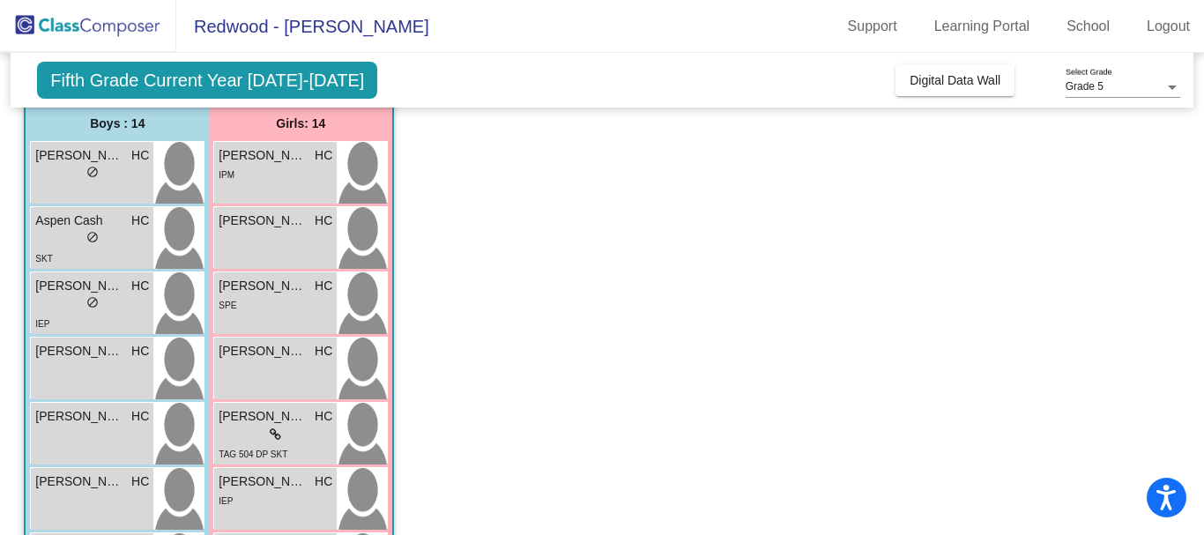
scroll to position [0, 0]
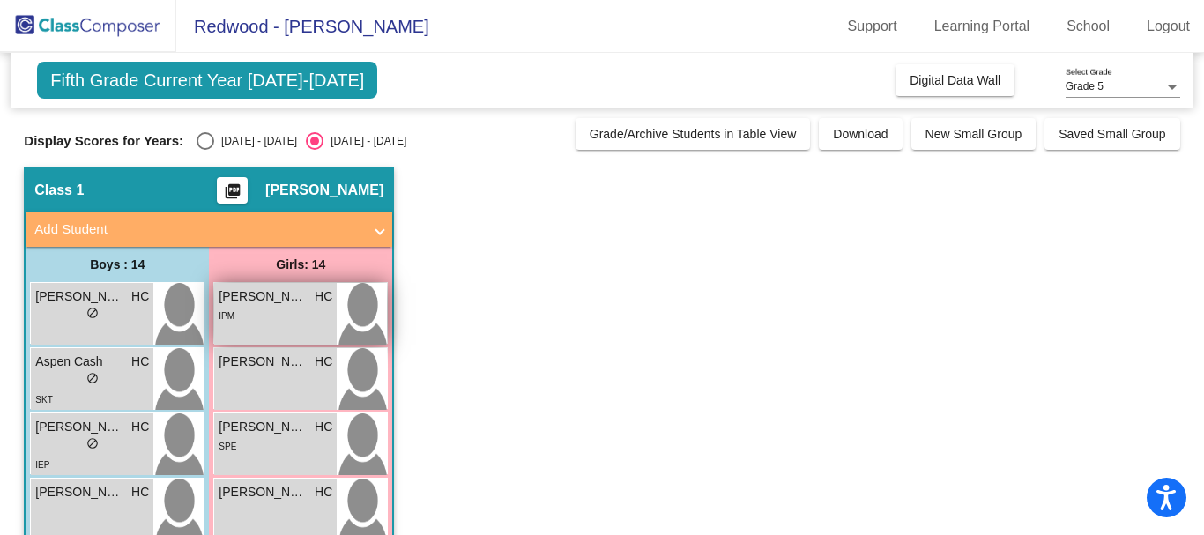
click at [349, 309] on img at bounding box center [362, 314] width 50 height 62
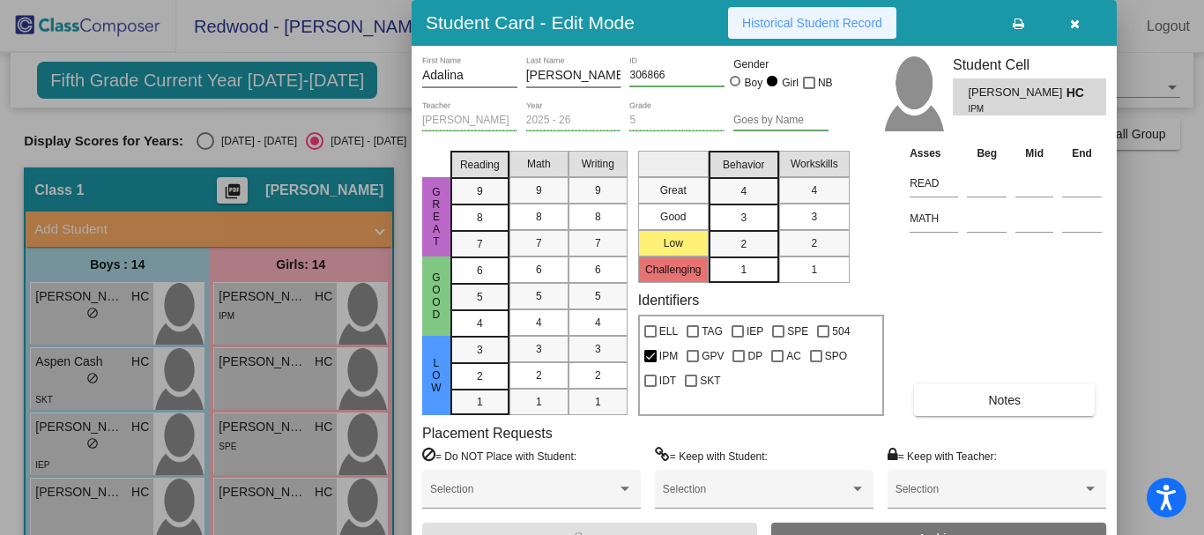
click at [841, 21] on span "Historical Student Record" at bounding box center [812, 23] width 140 height 14
click at [1072, 20] on icon "button" at bounding box center [1075, 24] width 10 height 12
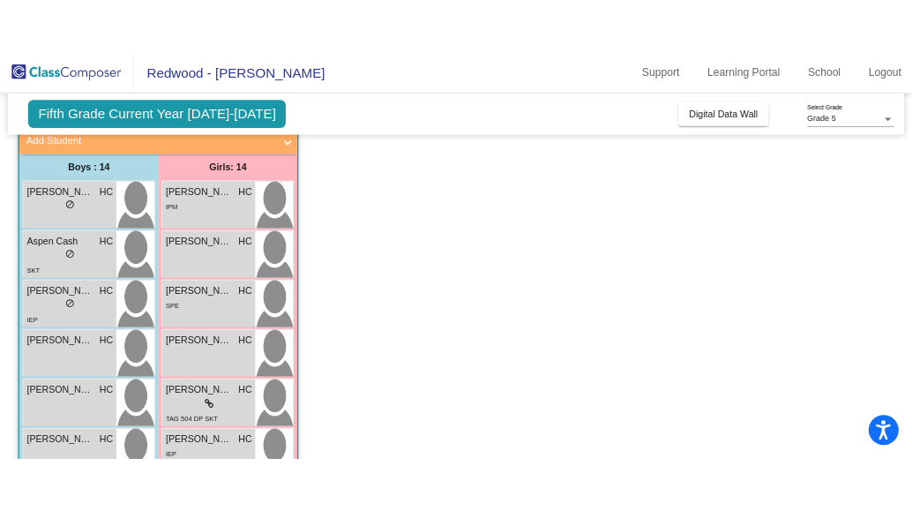
scroll to position [117, 0]
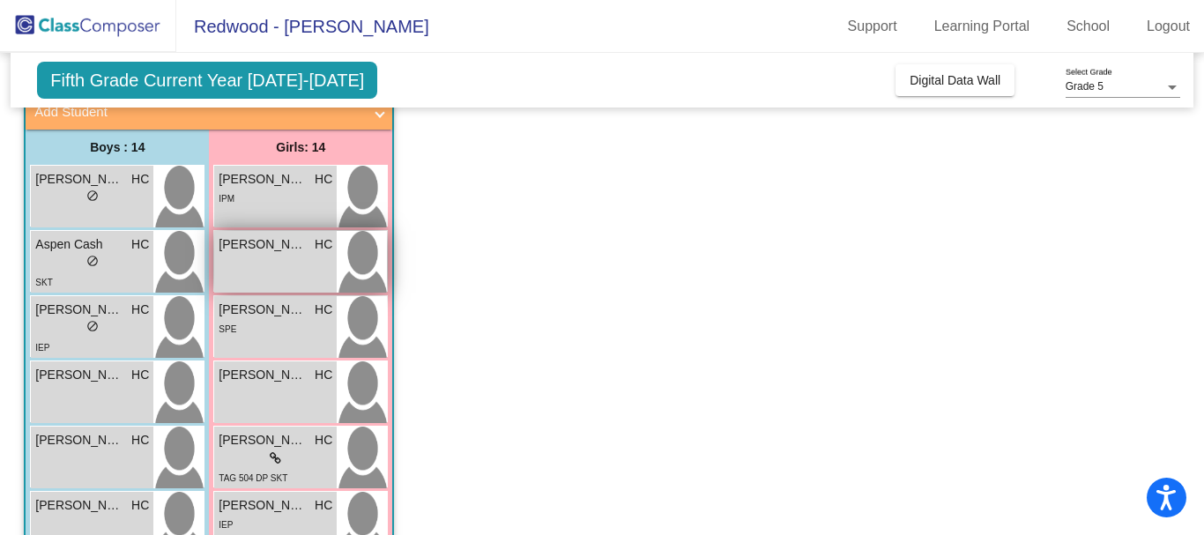
click at [362, 265] on img at bounding box center [362, 262] width 50 height 62
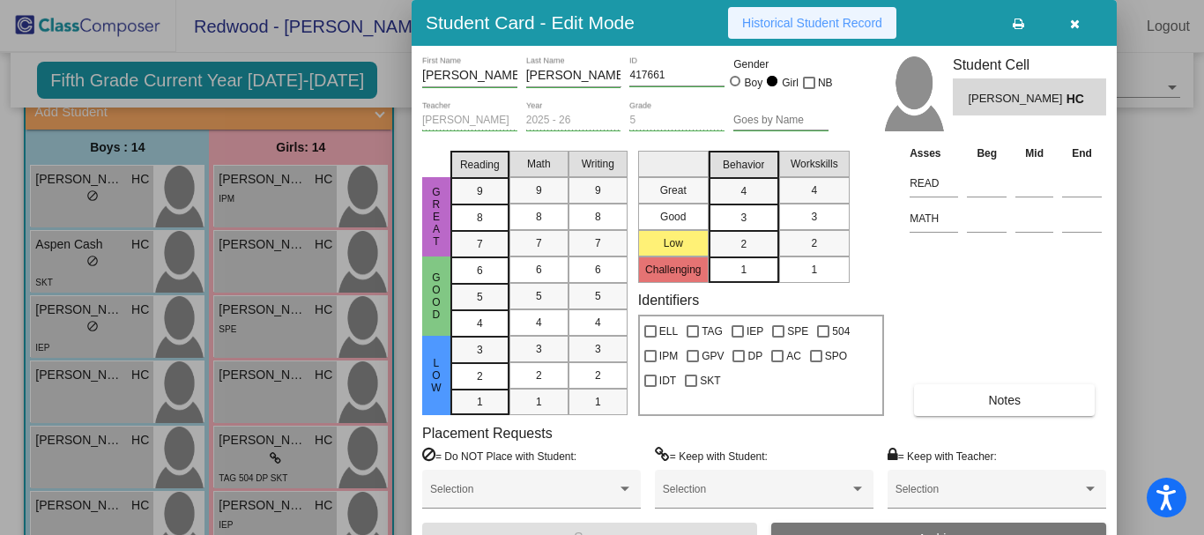
click at [840, 15] on button "Historical Student Record" at bounding box center [812, 23] width 168 height 32
click at [1064, 20] on button "button" at bounding box center [1075, 23] width 56 height 32
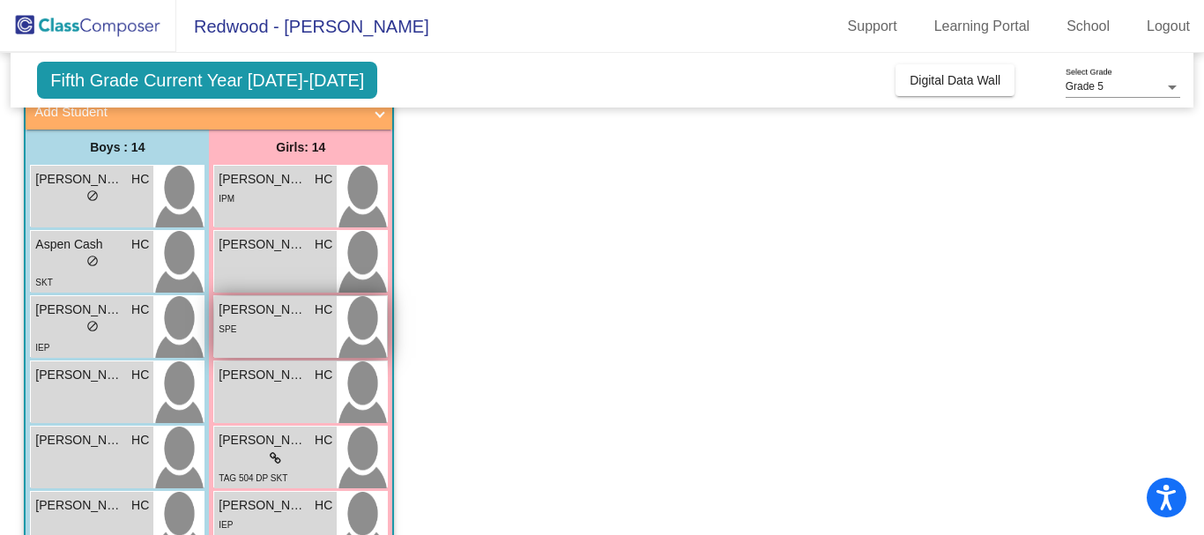
click at [367, 317] on img at bounding box center [362, 327] width 50 height 62
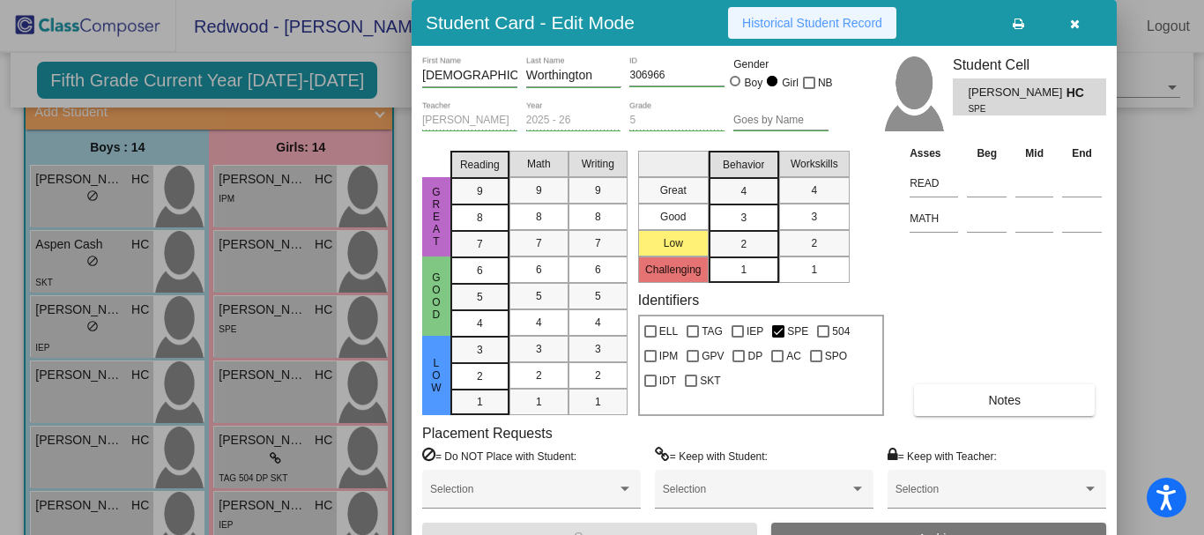
click at [849, 26] on span "Historical Student Record" at bounding box center [812, 23] width 140 height 14
click at [1070, 19] on icon "button" at bounding box center [1075, 24] width 10 height 12
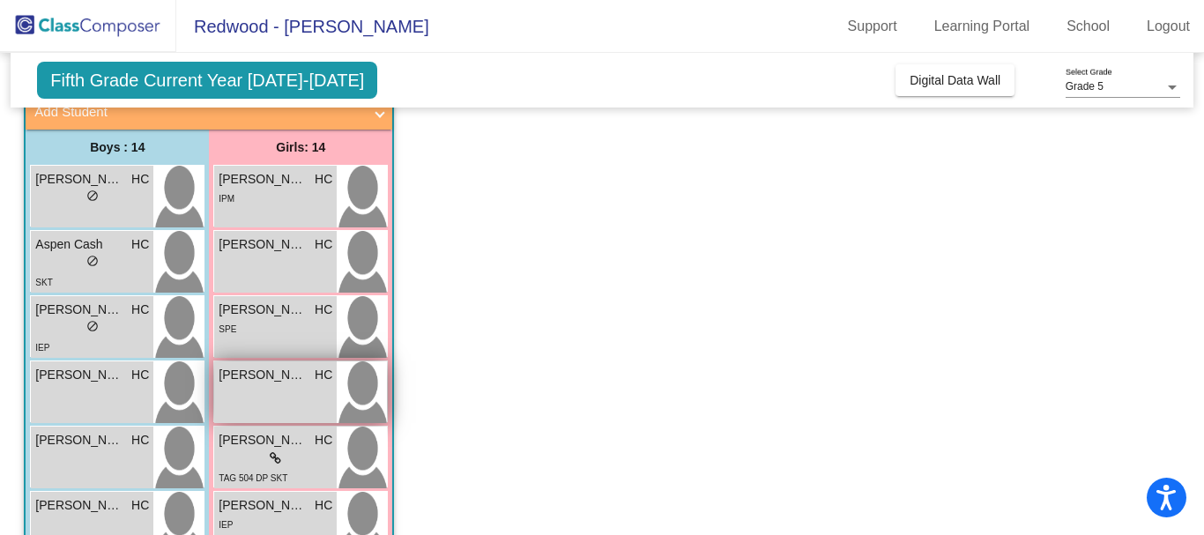
click at [372, 398] on img at bounding box center [362, 393] width 50 height 62
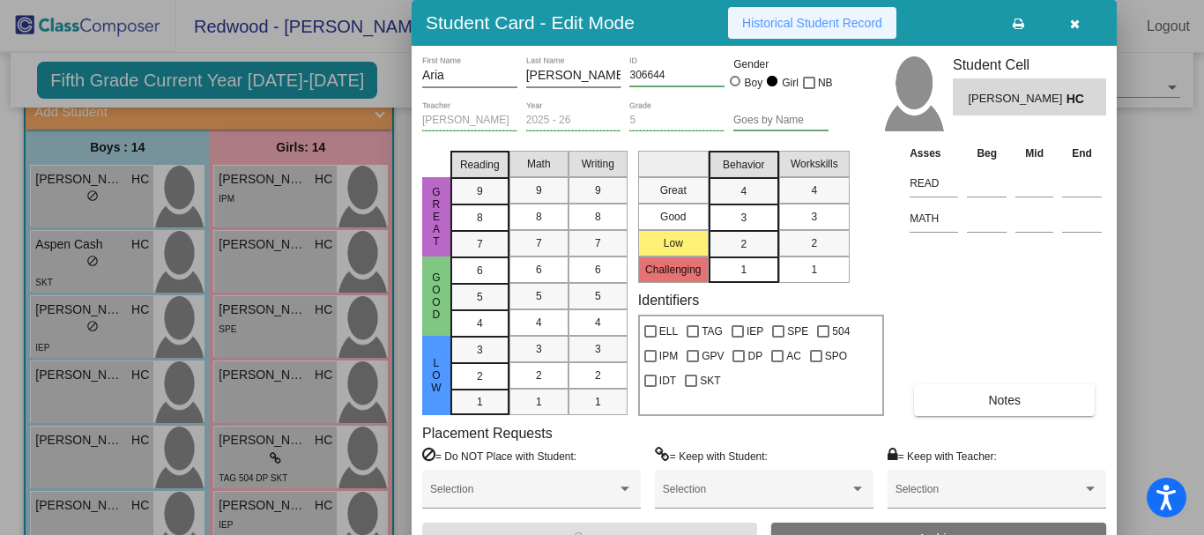
click at [808, 22] on span "Historical Student Record" at bounding box center [812, 23] width 140 height 14
click at [1081, 20] on button "button" at bounding box center [1075, 23] width 56 height 32
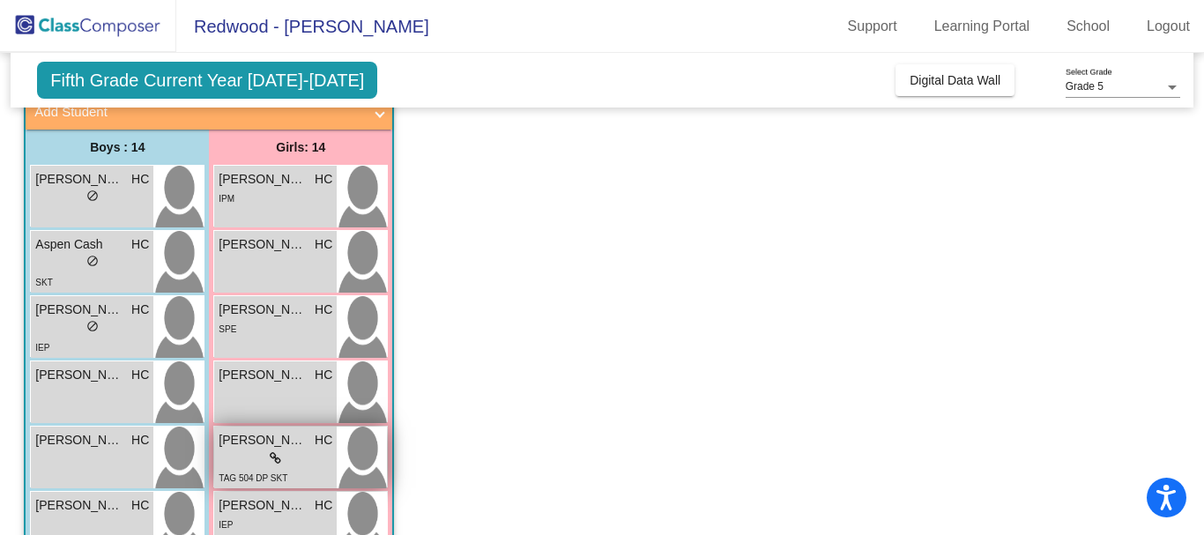
click at [349, 459] on img at bounding box center [362, 458] width 50 height 62
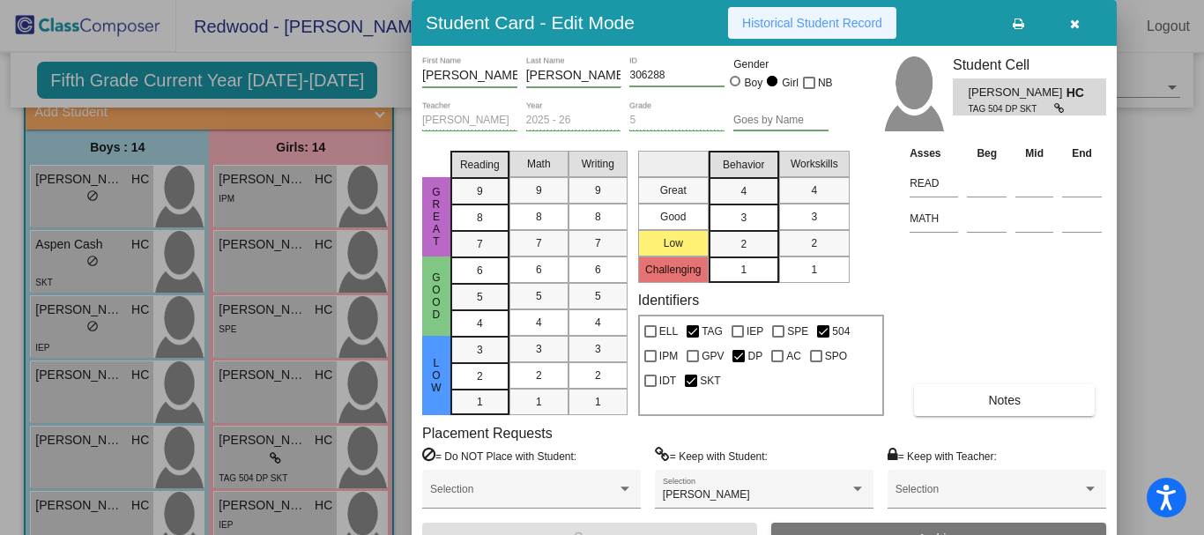
click at [779, 18] on span "Historical Student Record" at bounding box center [812, 23] width 140 height 14
click at [791, 15] on button "Historical Student Record" at bounding box center [812, 23] width 168 height 32
click at [1067, 22] on button "button" at bounding box center [1075, 23] width 56 height 32
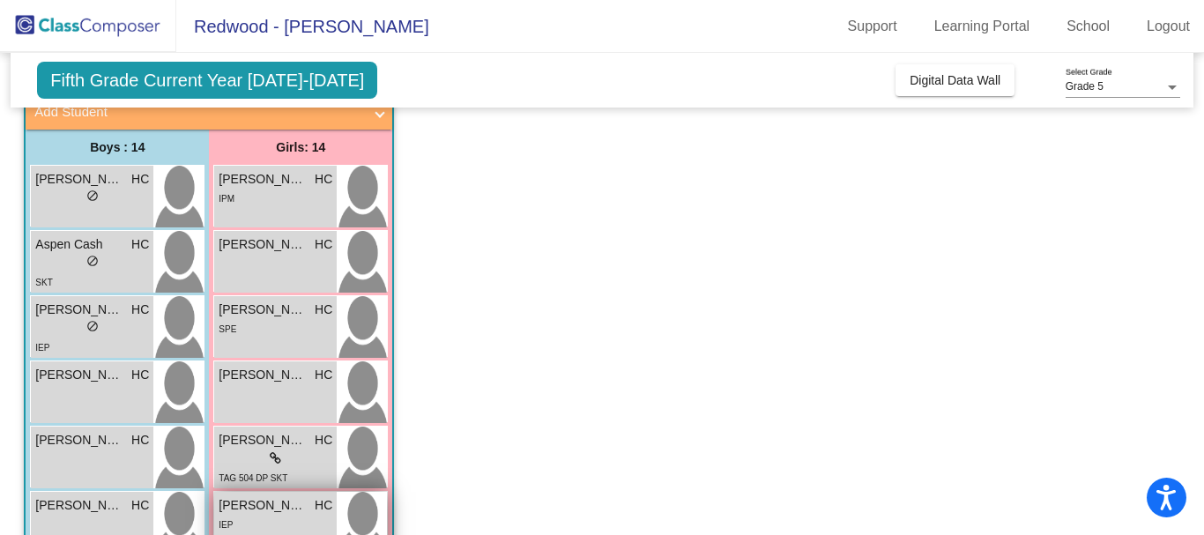
click at [365, 518] on img at bounding box center [362, 523] width 50 height 62
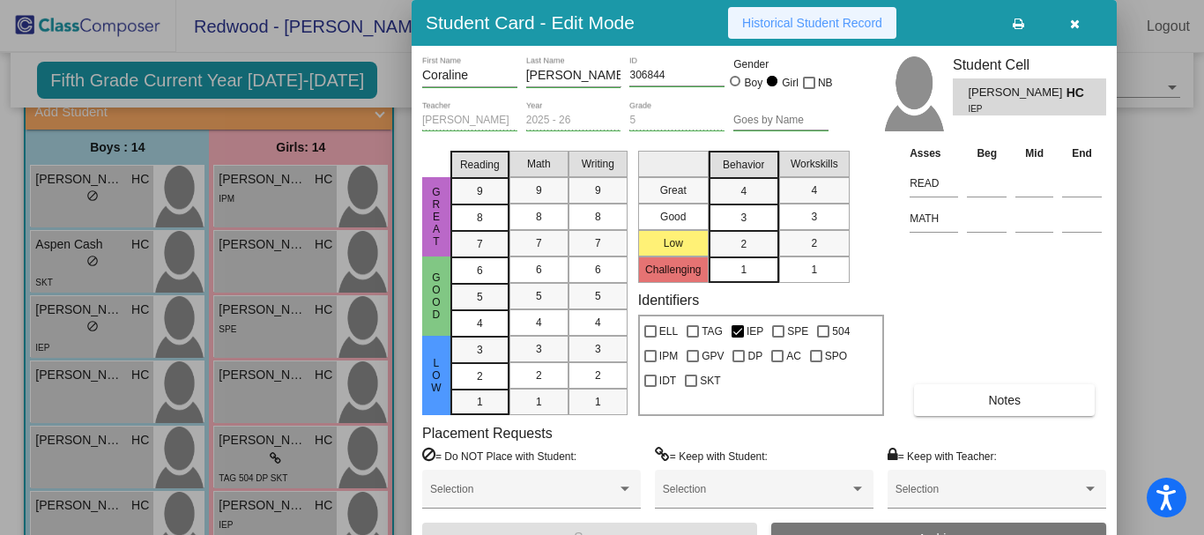
click at [828, 20] on span "Historical Student Record" at bounding box center [812, 23] width 140 height 14
click at [1074, 13] on button "button" at bounding box center [1075, 23] width 56 height 32
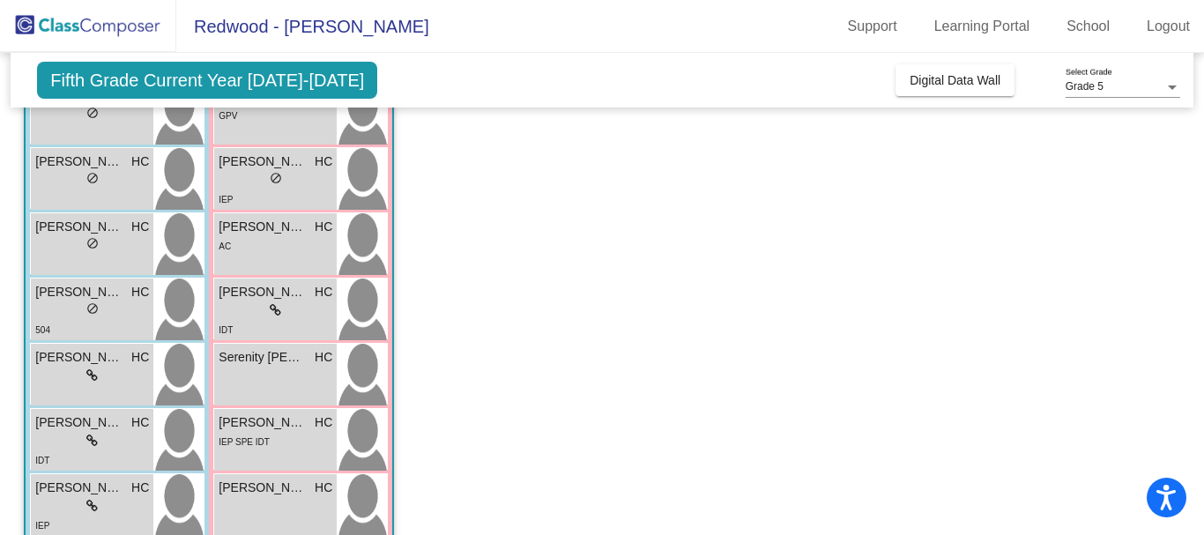
scroll to position [659, 0]
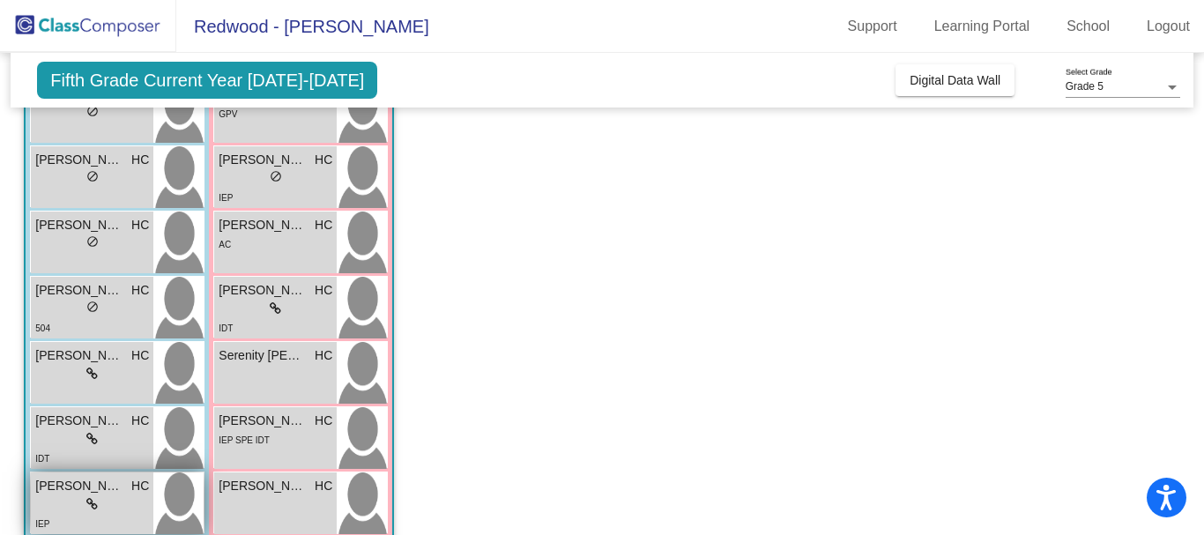
click at [177, 495] on img at bounding box center [178, 504] width 50 height 62
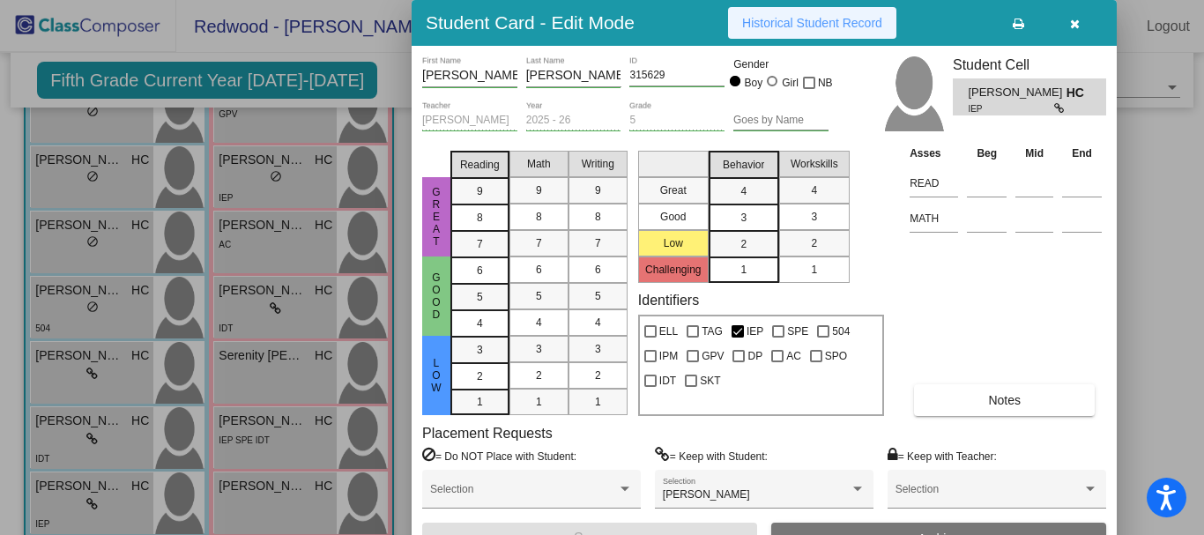
click at [854, 23] on span "Historical Student Record" at bounding box center [812, 23] width 140 height 14
click at [1072, 25] on icon "button" at bounding box center [1075, 24] width 10 height 12
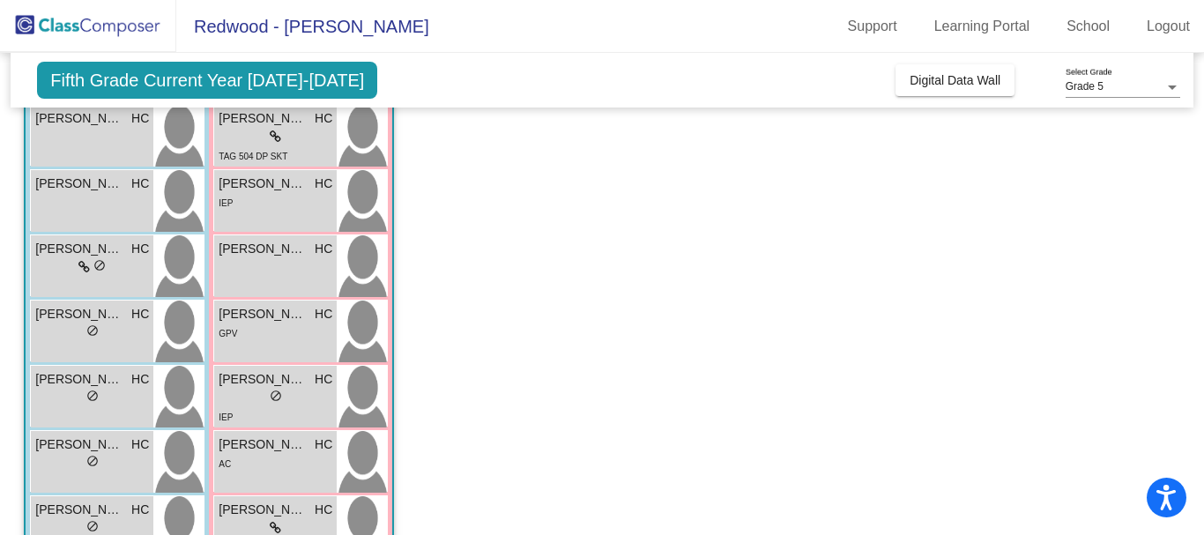
scroll to position [429, 0]
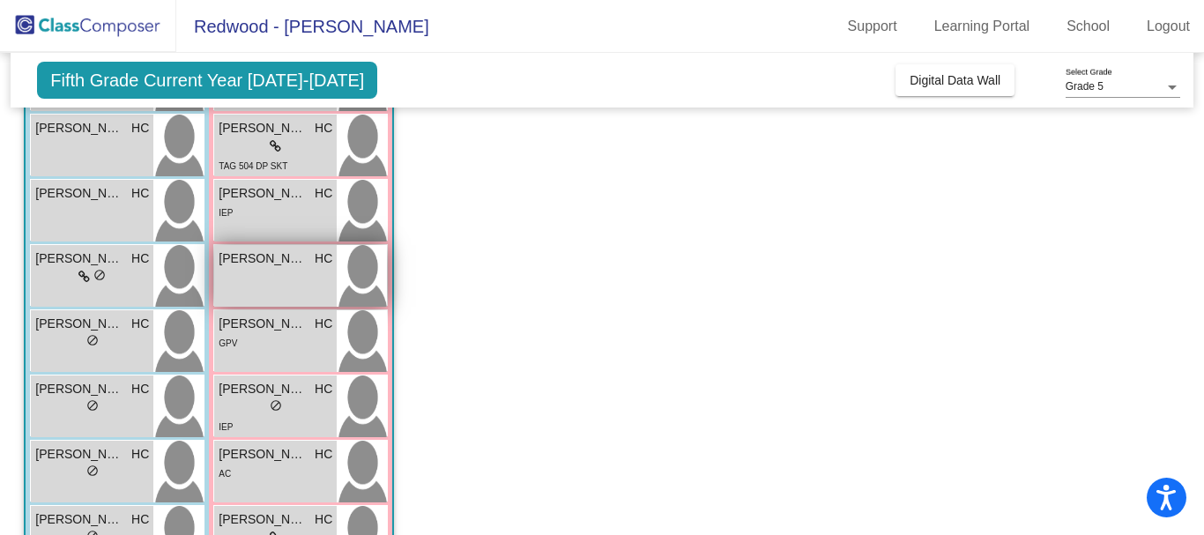
click at [363, 273] on img at bounding box center [362, 276] width 50 height 62
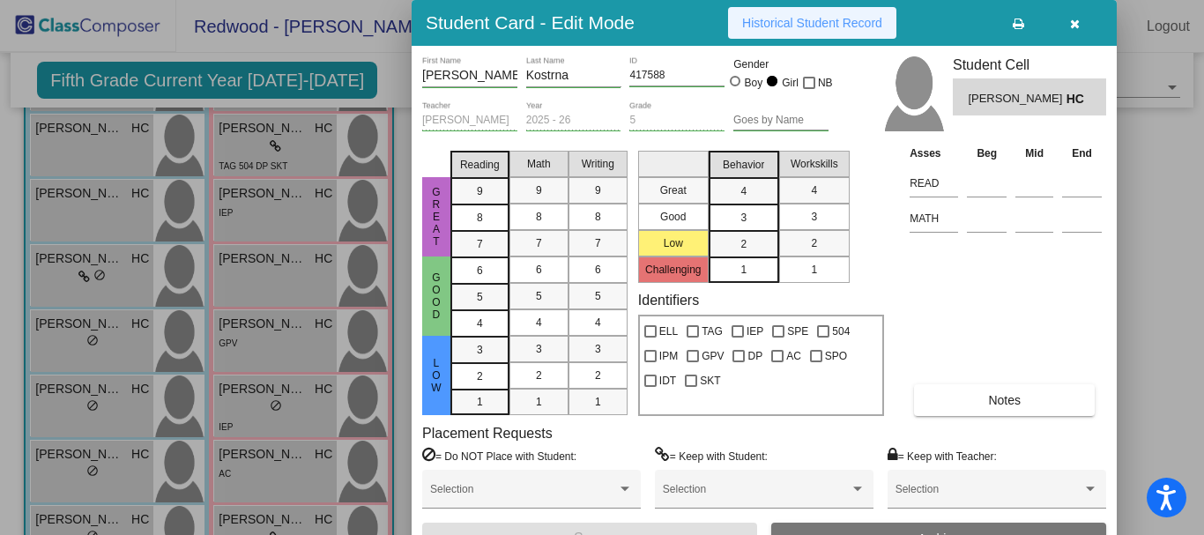
click at [826, 29] on span "Historical Student Record" at bounding box center [812, 23] width 140 height 14
